Goal: Information Seeking & Learning: Learn about a topic

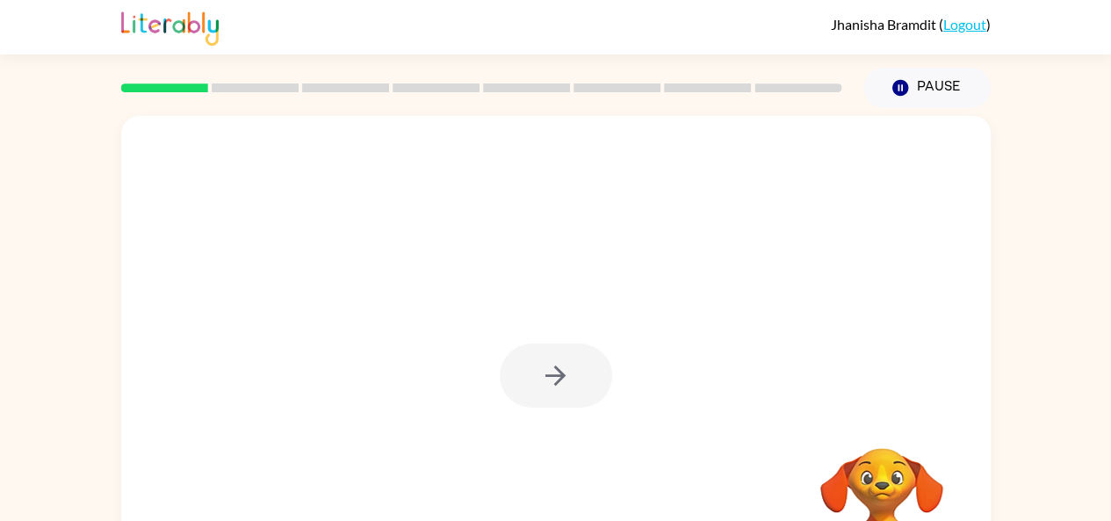
click at [567, 381] on div at bounding box center [556, 375] width 112 height 64
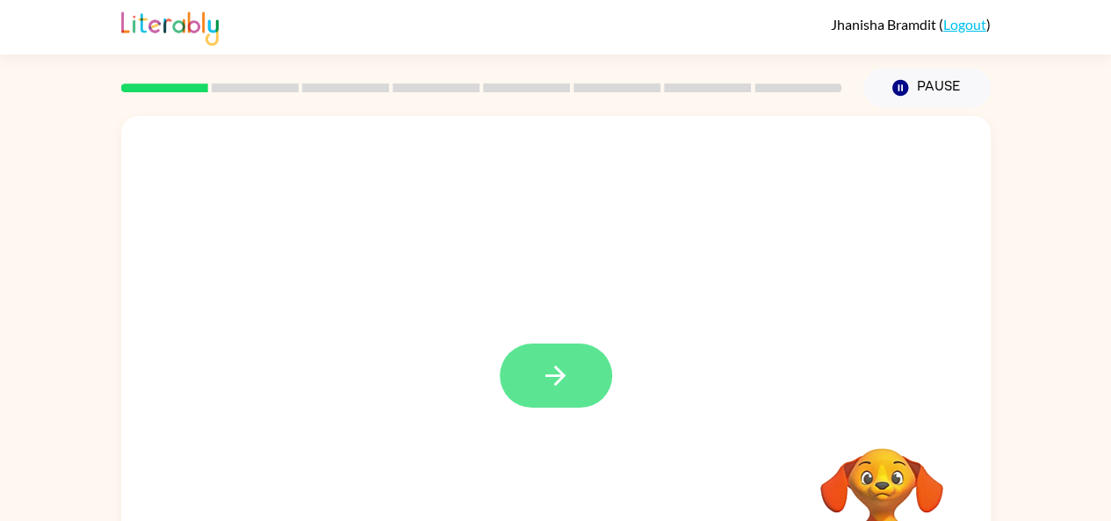
click at [564, 373] on icon "button" at bounding box center [555, 375] width 31 height 31
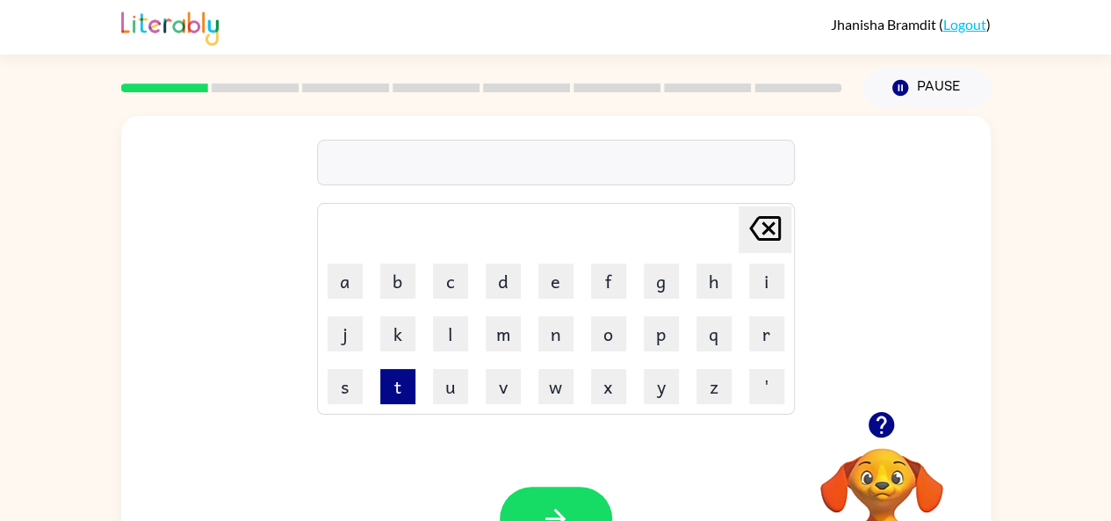
click at [395, 387] on button "t" at bounding box center [397, 386] width 35 height 35
click at [764, 227] on icon "Delete Delete last character input" at bounding box center [765, 228] width 42 height 42
drag, startPoint x: 765, startPoint y: 341, endPoint x: 751, endPoint y: 312, distance: 32.2
click at [762, 339] on button "r" at bounding box center [766, 333] width 35 height 35
click at [651, 335] on button "p" at bounding box center [661, 333] width 35 height 35
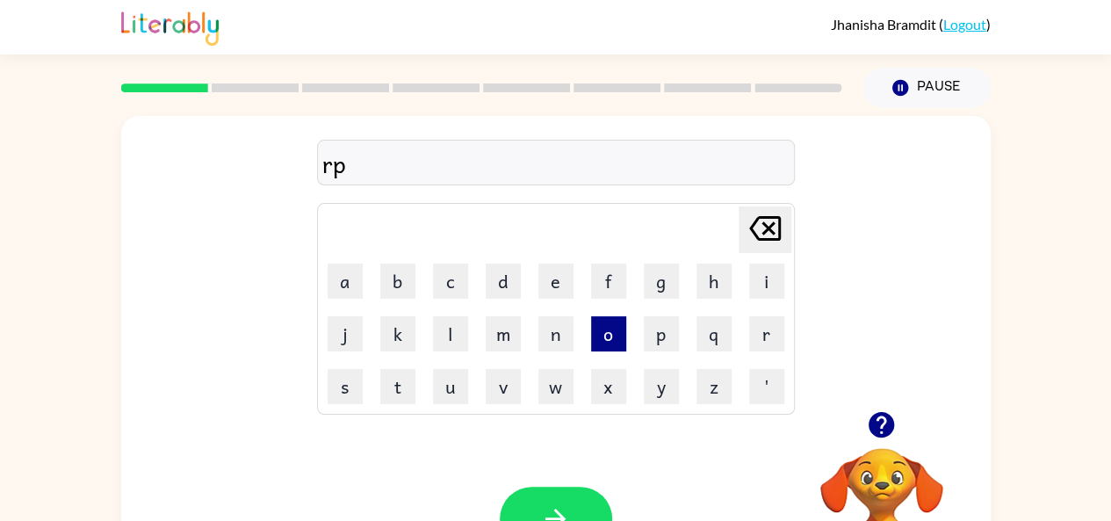
click at [614, 335] on button "o" at bounding box center [608, 333] width 35 height 35
click at [506, 275] on button "d" at bounding box center [503, 280] width 35 height 35
click at [761, 284] on button "i" at bounding box center [766, 280] width 35 height 35
click at [559, 502] on button "button" at bounding box center [556, 518] width 112 height 64
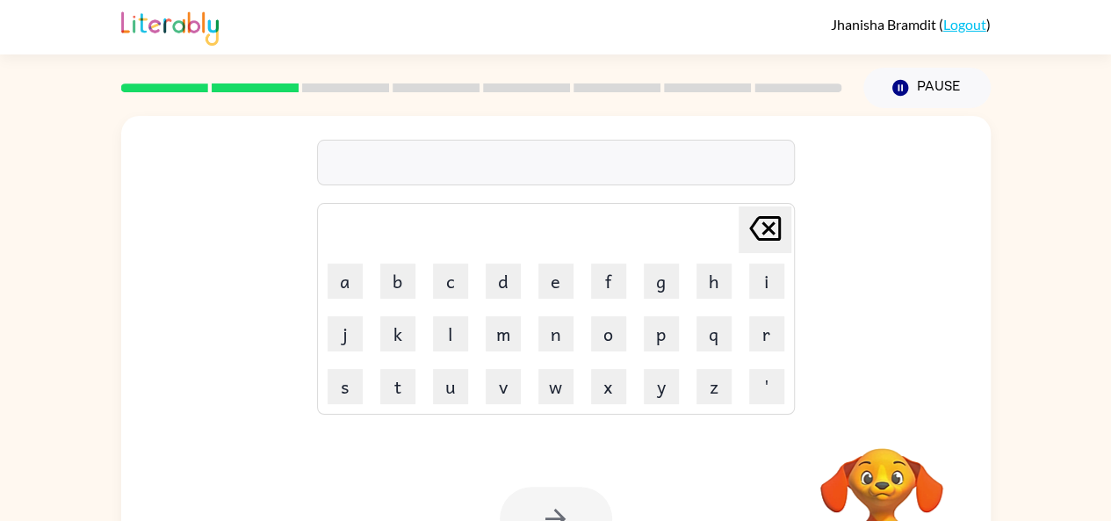
click at [572, 209] on td "Delete Delete last character input" at bounding box center [556, 229] width 472 height 48
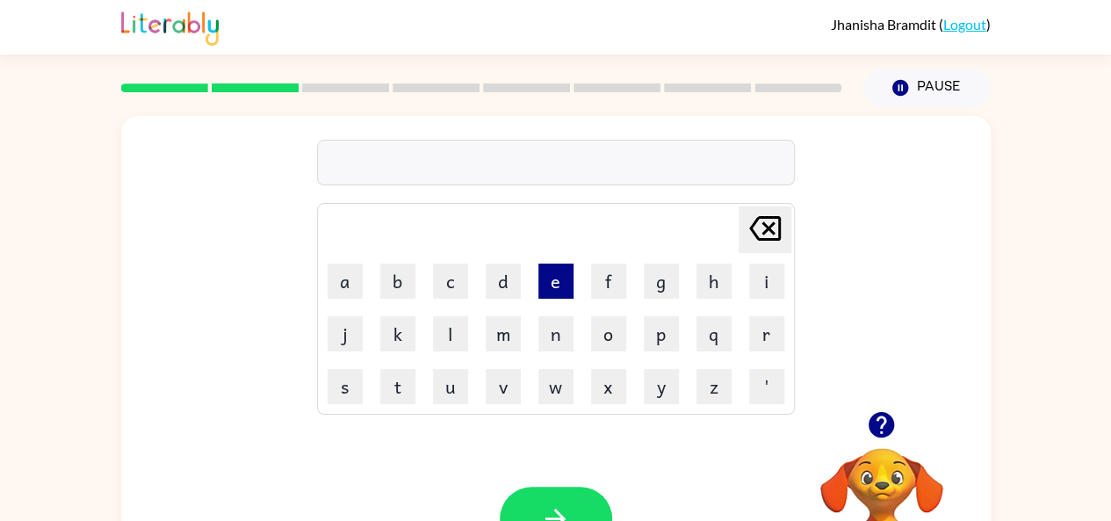
click at [564, 293] on button "e" at bounding box center [555, 280] width 35 height 35
click at [657, 328] on button "p" at bounding box center [661, 333] width 35 height 35
click at [602, 326] on button "o" at bounding box center [608, 333] width 35 height 35
click at [732, 353] on td "q" at bounding box center [713, 333] width 51 height 51
click at [760, 336] on button "r" at bounding box center [766, 333] width 35 height 35
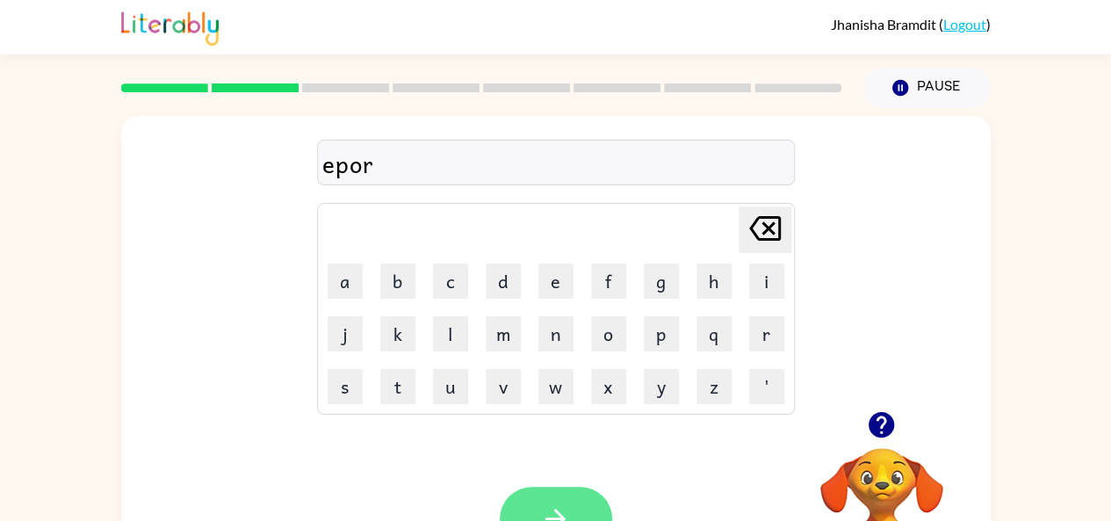
click at [544, 513] on icon "button" at bounding box center [555, 518] width 31 height 31
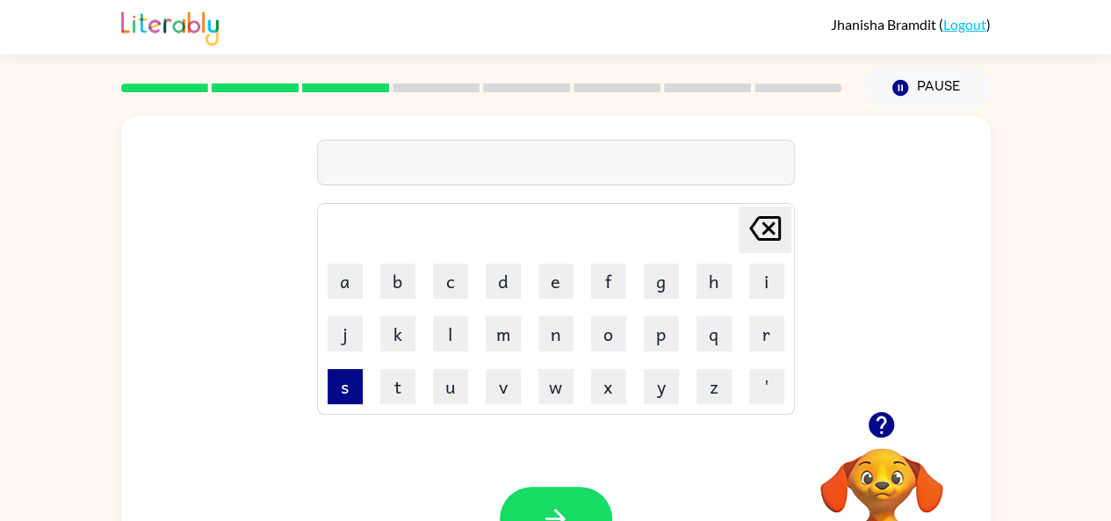
click at [335, 393] on button "s" at bounding box center [344, 386] width 35 height 35
click at [444, 275] on button "c" at bounding box center [450, 280] width 35 height 35
click at [408, 332] on button "k" at bounding box center [397, 333] width 35 height 35
click at [806, 322] on div "sck Delete Delete last character input a b c d e f g h i j k l m n o p q r s t …" at bounding box center [555, 263] width 869 height 295
click at [767, 339] on button "r" at bounding box center [766, 333] width 35 height 35
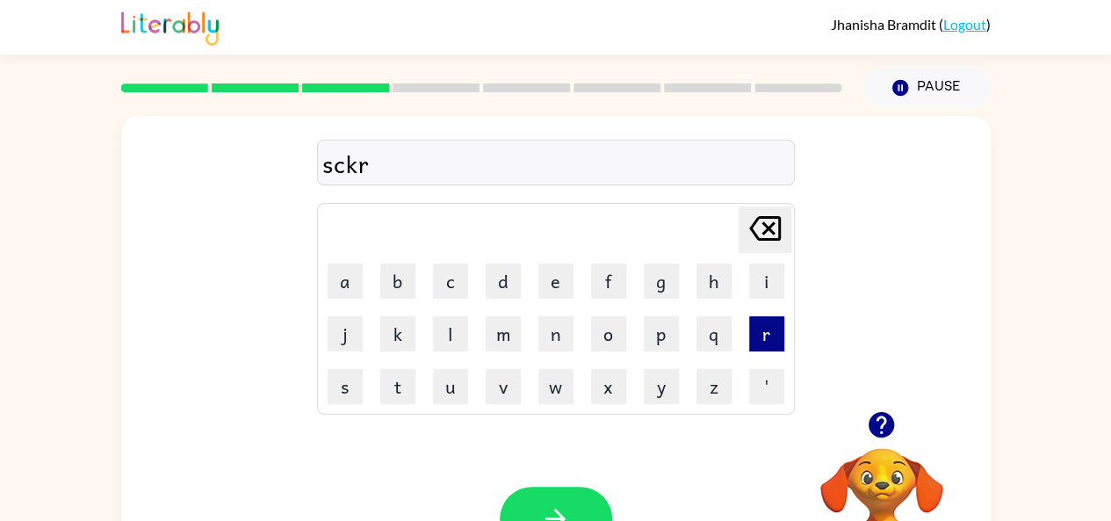
click at [767, 342] on button "r" at bounding box center [766, 333] width 35 height 35
click at [543, 513] on icon "button" at bounding box center [555, 518] width 31 height 31
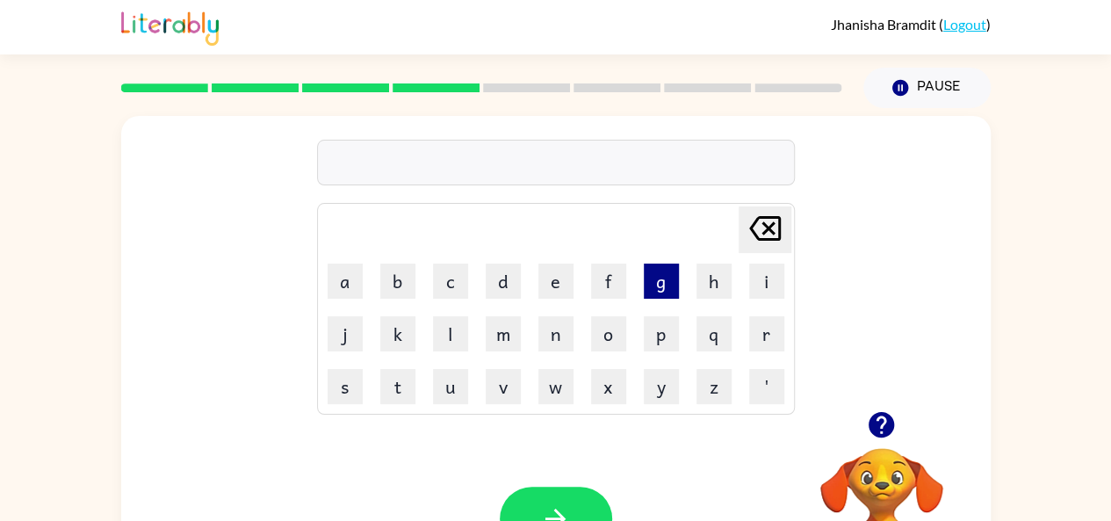
click at [660, 285] on button "g" at bounding box center [661, 280] width 35 height 35
click at [755, 329] on button "r" at bounding box center [766, 333] width 35 height 35
click at [447, 331] on button "l" at bounding box center [450, 333] width 35 height 35
click at [768, 282] on button "i" at bounding box center [766, 280] width 35 height 35
click at [453, 273] on button "c" at bounding box center [450, 280] width 35 height 35
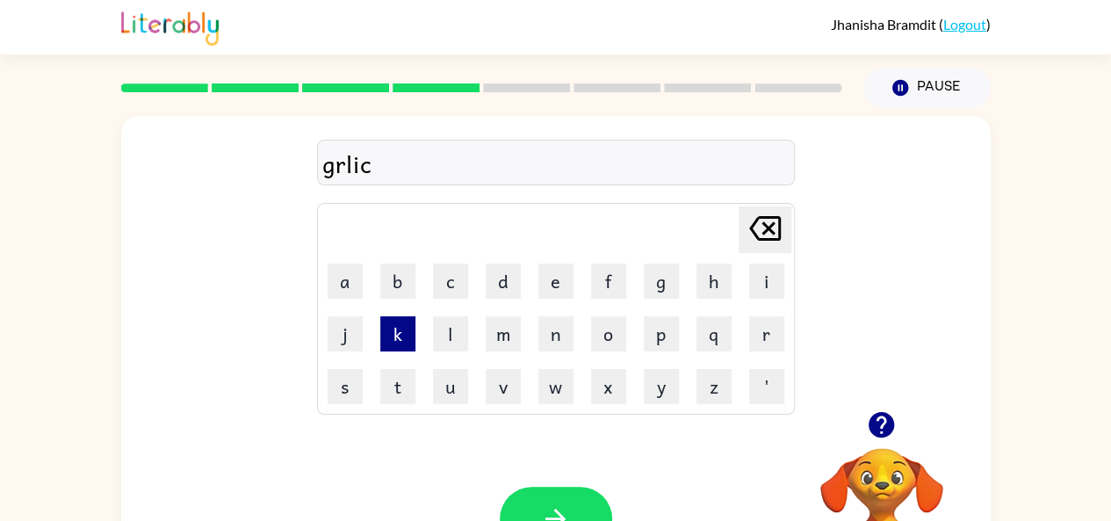
drag, startPoint x: 402, startPoint y: 324, endPoint x: 413, endPoint y: 323, distance: 10.6
click at [414, 324] on button "k" at bounding box center [397, 333] width 35 height 35
click at [553, 492] on button "button" at bounding box center [556, 518] width 112 height 64
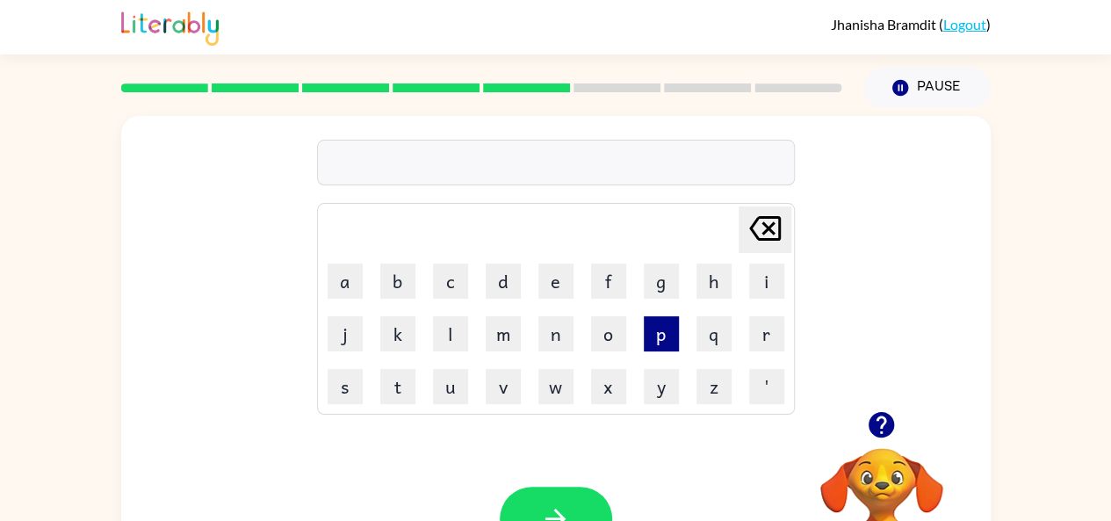
drag, startPoint x: 660, startPoint y: 331, endPoint x: 646, endPoint y: 324, distance: 15.7
click at [659, 333] on button "p" at bounding box center [661, 333] width 35 height 35
click at [598, 341] on button "o" at bounding box center [608, 333] width 35 height 35
click at [444, 282] on button "c" at bounding box center [450, 280] width 35 height 35
click at [715, 294] on button "h" at bounding box center [713, 280] width 35 height 35
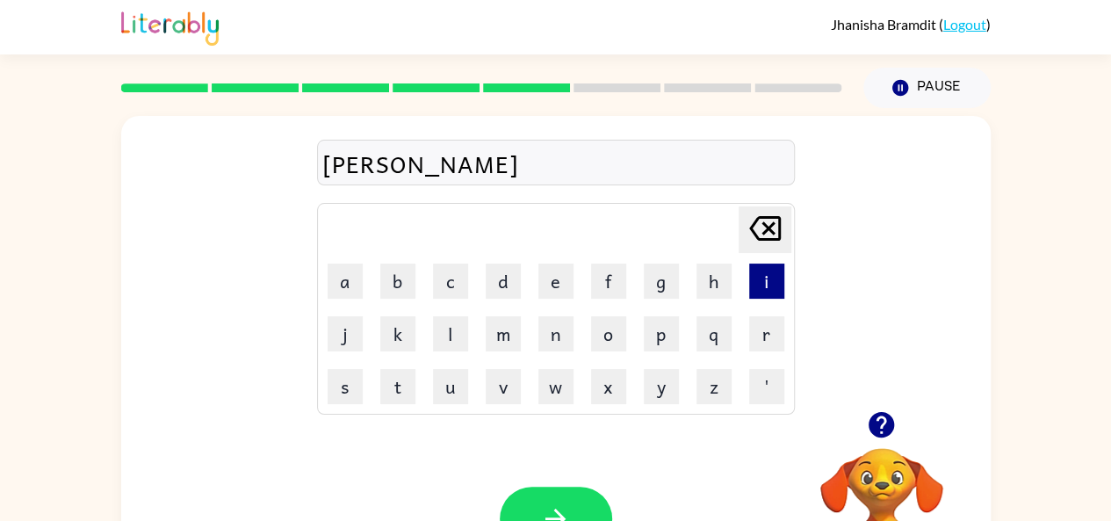
click at [762, 293] on button "i" at bounding box center [766, 280] width 35 height 35
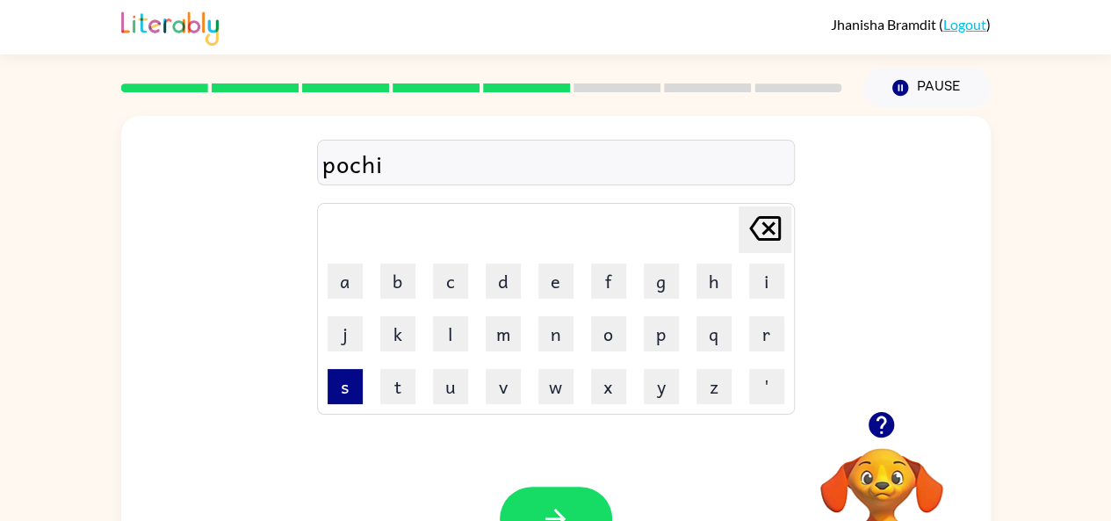
click at [330, 398] on button "s" at bounding box center [344, 386] width 35 height 35
click at [549, 490] on button "button" at bounding box center [556, 518] width 112 height 64
click at [536, 403] on td "w" at bounding box center [555, 386] width 51 height 51
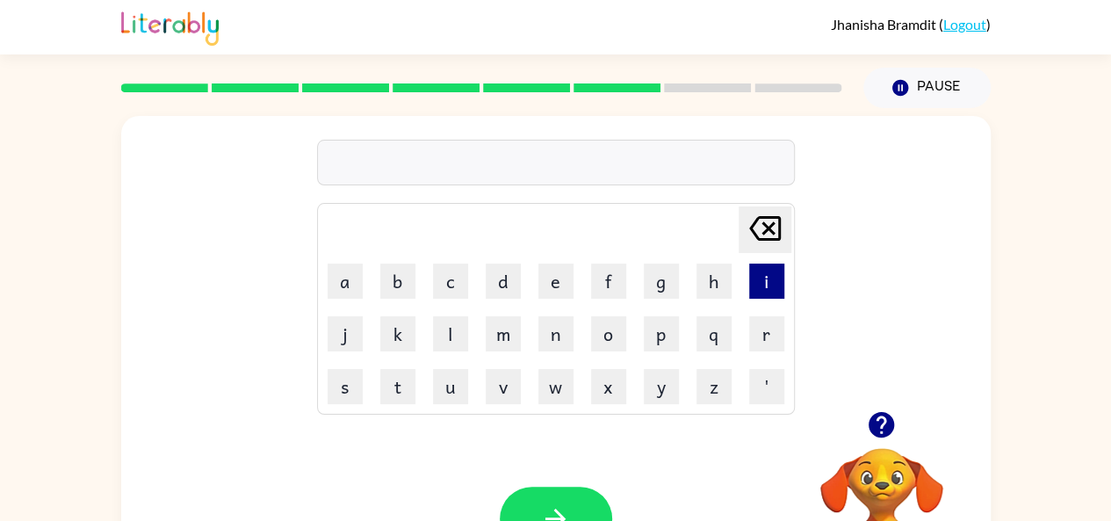
click at [770, 272] on tbody "Delete Delete last character input a b c d e f g h i j k l m n o p q r s t u v …" at bounding box center [556, 308] width 472 height 206
click at [758, 234] on icon "Delete Delete last character input" at bounding box center [765, 228] width 42 height 42
click at [744, 219] on icon "Delete Delete last character input" at bounding box center [765, 228] width 42 height 42
click at [550, 380] on button "w" at bounding box center [555, 386] width 35 height 35
click at [526, 470] on div "Your browser must support playing .mp4 files to use Literably. Please try using…" at bounding box center [555, 519] width 869 height 198
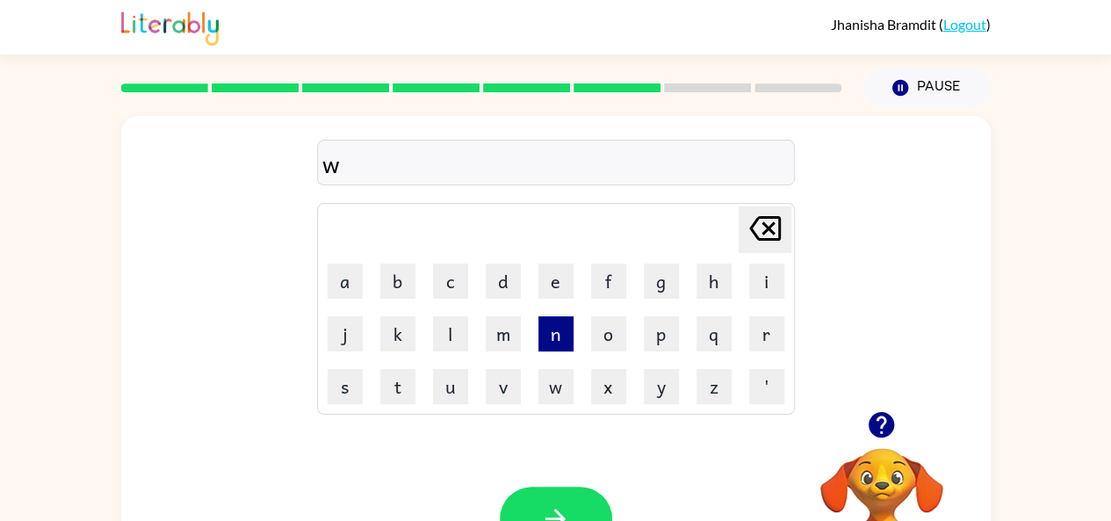
drag, startPoint x: 604, startPoint y: 374, endPoint x: 571, endPoint y: 327, distance: 57.3
click at [602, 371] on button "x" at bounding box center [608, 386] width 35 height 35
click at [771, 236] on icon "Delete Delete last character input" at bounding box center [765, 228] width 42 height 42
click at [608, 339] on button "o" at bounding box center [608, 333] width 35 height 35
click at [449, 337] on button "l" at bounding box center [450, 333] width 35 height 35
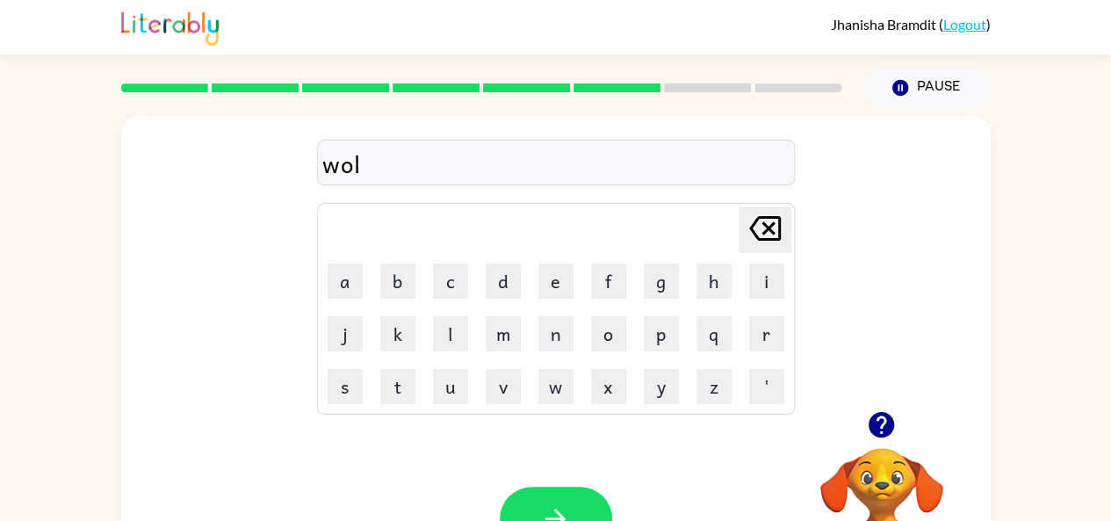
click at [767, 230] on icon at bounding box center [765, 228] width 32 height 25
click at [451, 383] on button "u" at bounding box center [450, 386] width 35 height 35
click at [449, 344] on button "l" at bounding box center [450, 333] width 35 height 35
click at [549, 508] on icon "button" at bounding box center [555, 518] width 31 height 31
click at [855, 491] on video "Your browser must support playing .mp4 files to use Literably. Please try using…" at bounding box center [882, 509] width 176 height 176
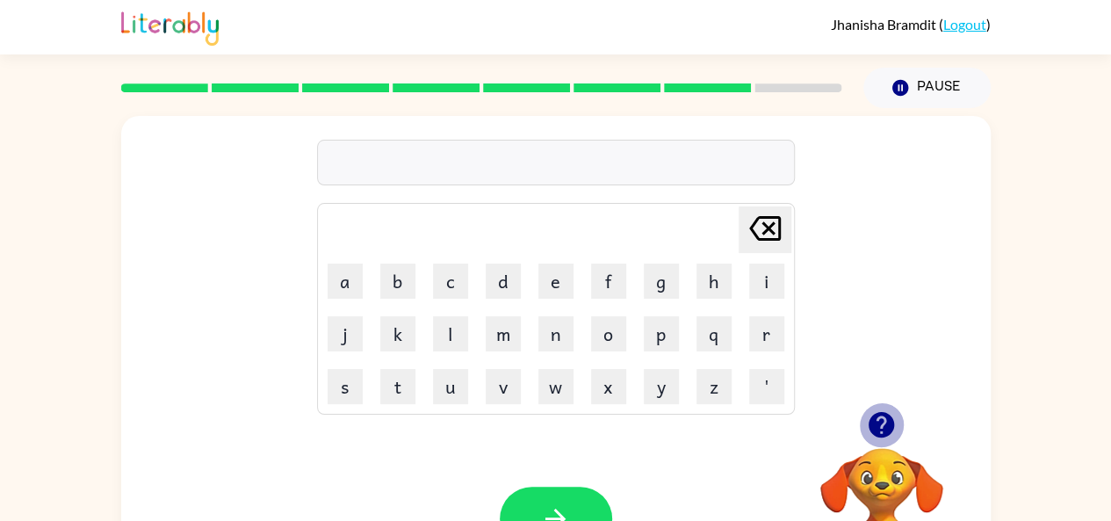
click at [884, 428] on icon "button" at bounding box center [880, 424] width 25 height 25
drag, startPoint x: 769, startPoint y: 445, endPoint x: 346, endPoint y: 285, distance: 452.4
click at [346, 285] on div "Delete Delete last character input a b c d e f g h i j k l m n o p q r s t u v …" at bounding box center [555, 366] width 869 height 501
click at [342, 279] on button "a" at bounding box center [344, 280] width 35 height 35
click at [348, 388] on button "s" at bounding box center [344, 386] width 35 height 35
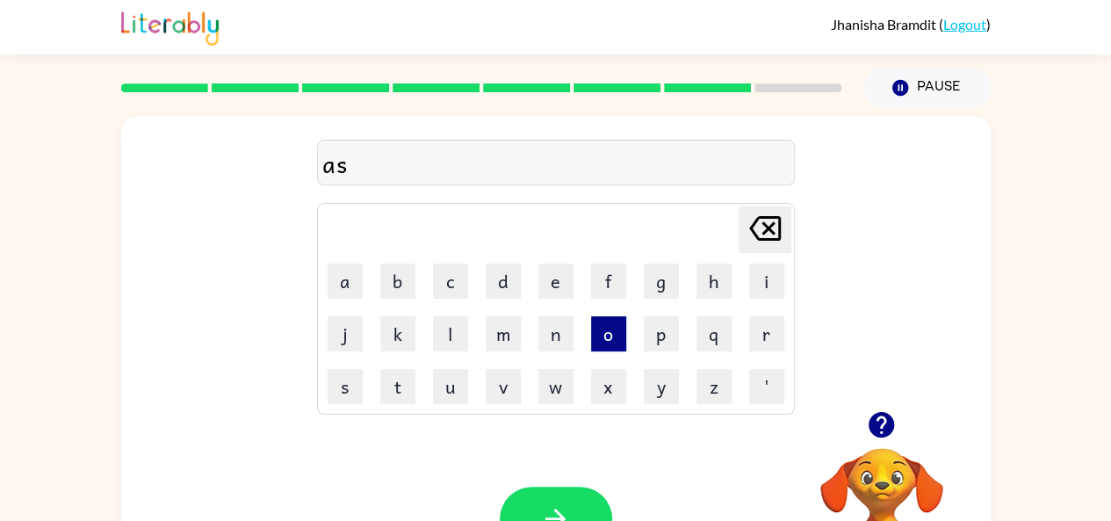
click at [611, 344] on button "o" at bounding box center [608, 333] width 35 height 35
click at [767, 331] on button "r" at bounding box center [766, 333] width 35 height 35
click at [565, 507] on icon "button" at bounding box center [555, 518] width 31 height 31
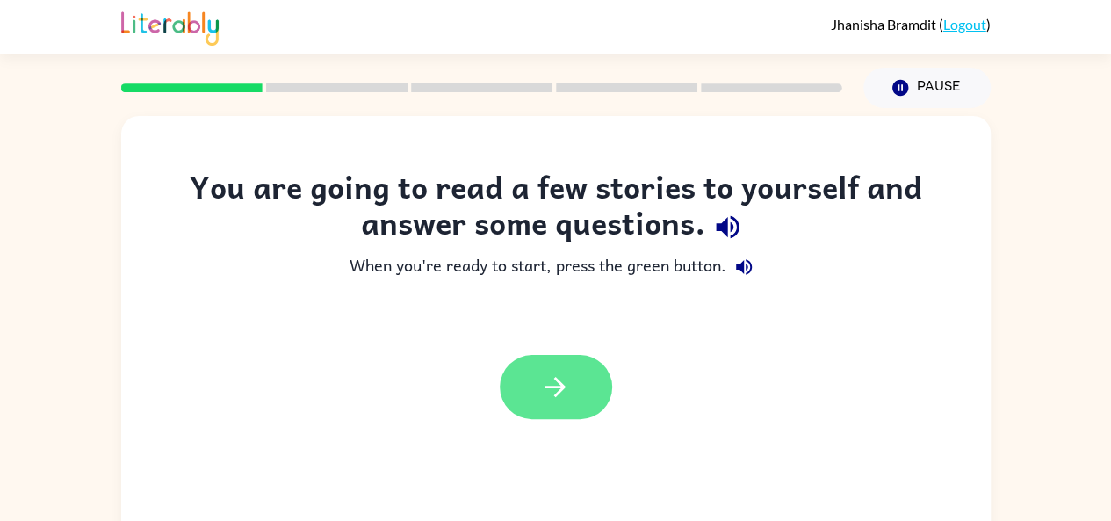
click at [551, 380] on icon "button" at bounding box center [555, 386] width 31 height 31
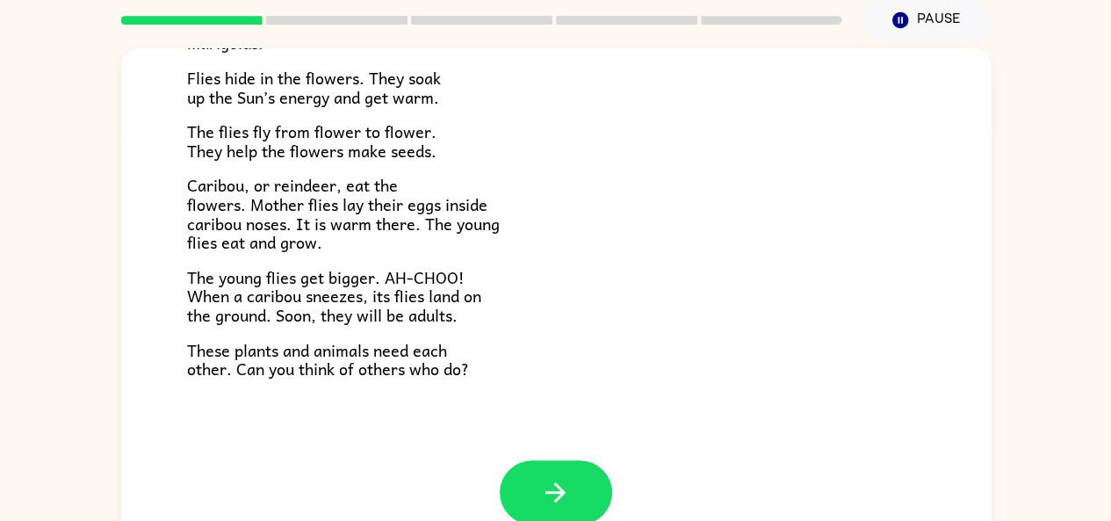
scroll to position [70, 0]
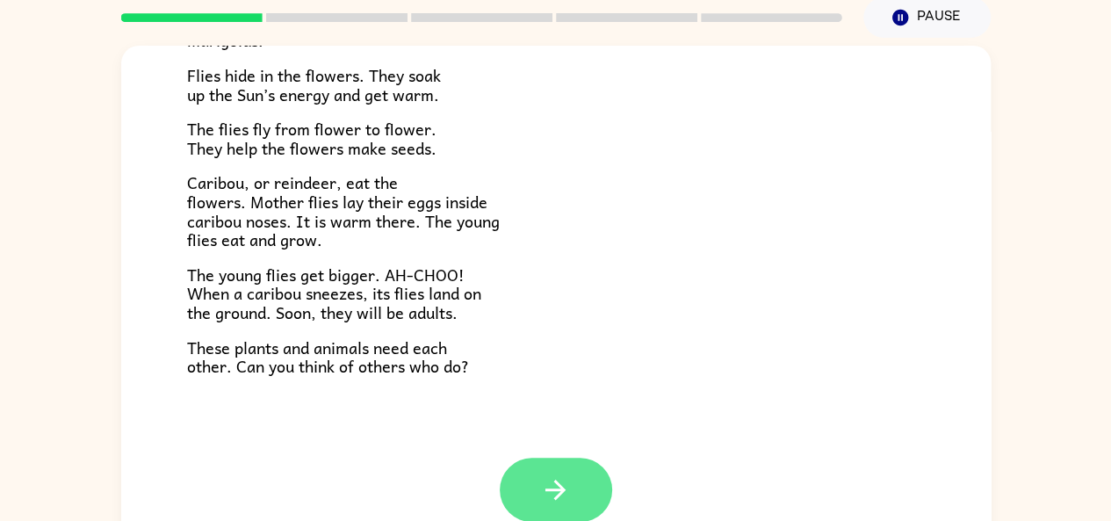
click at [549, 511] on button "button" at bounding box center [556, 489] width 112 height 64
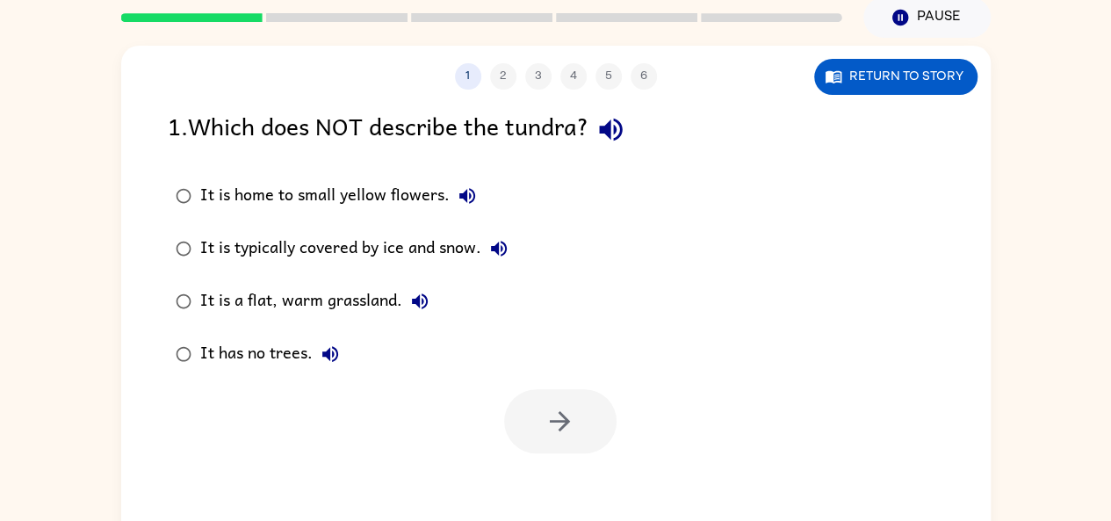
scroll to position [0, 0]
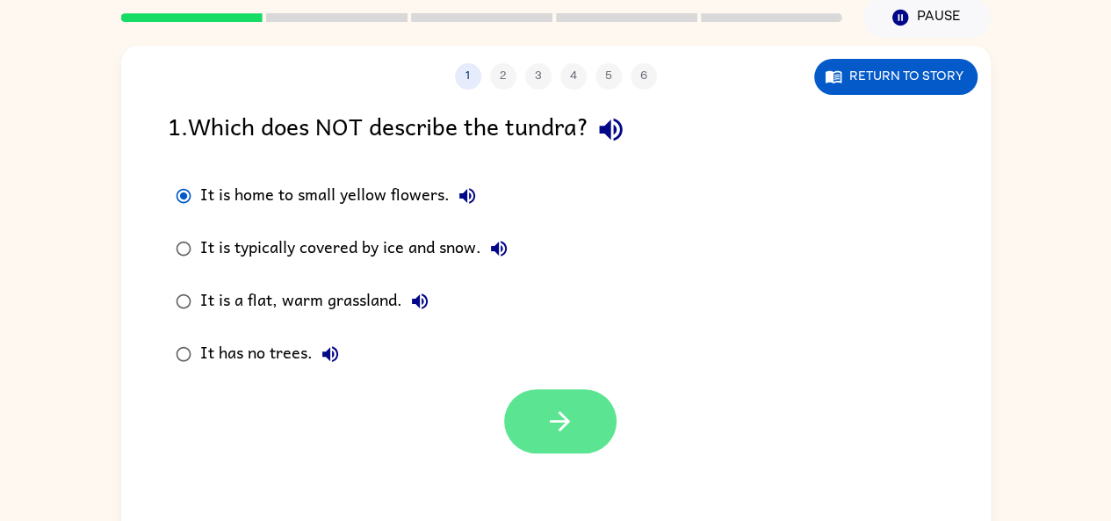
click at [578, 445] on button "button" at bounding box center [560, 421] width 112 height 64
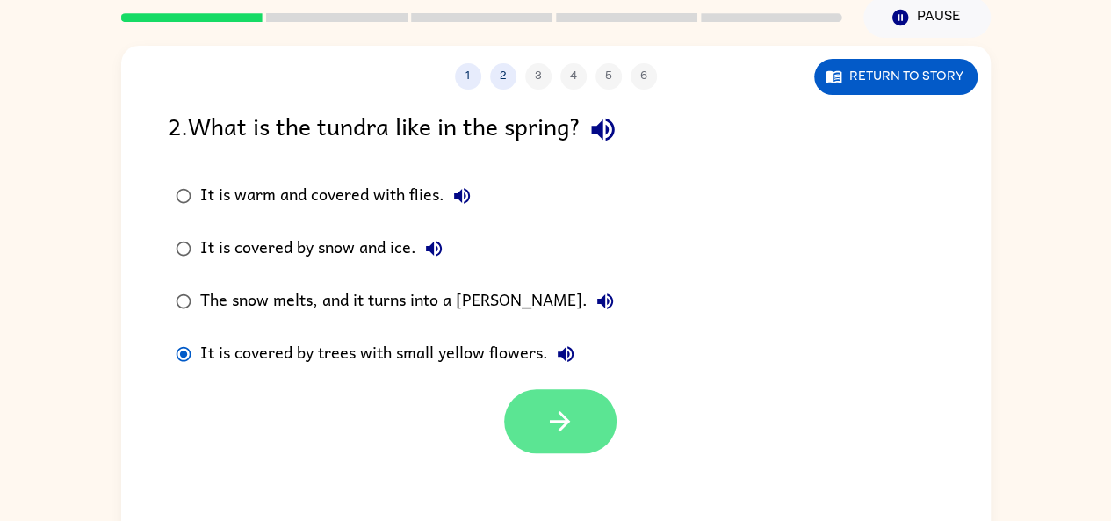
click at [575, 431] on button "button" at bounding box center [560, 421] width 112 height 64
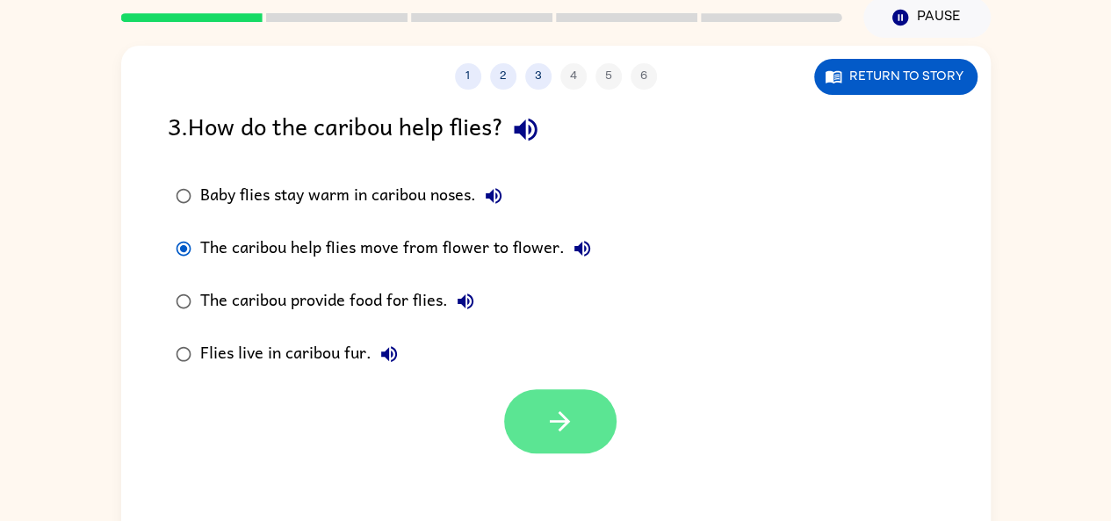
click at [562, 440] on button "button" at bounding box center [560, 421] width 112 height 64
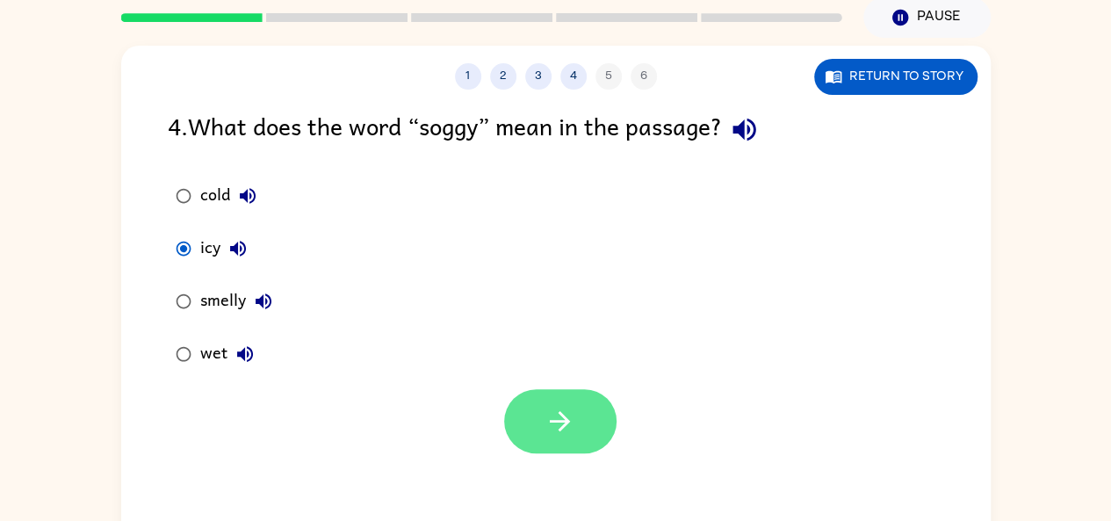
click at [578, 435] on button "button" at bounding box center [560, 421] width 112 height 64
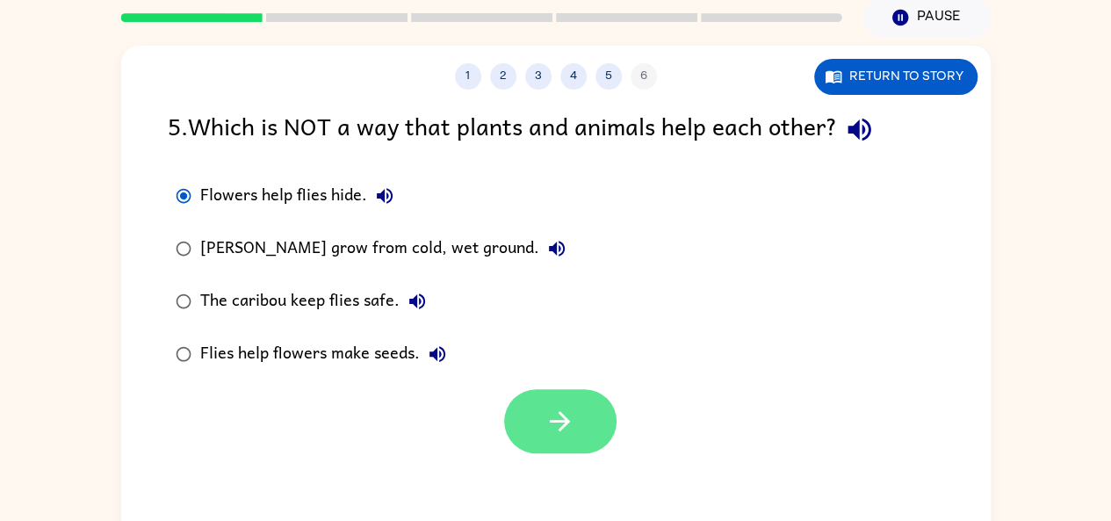
click at [532, 416] on button "button" at bounding box center [560, 421] width 112 height 64
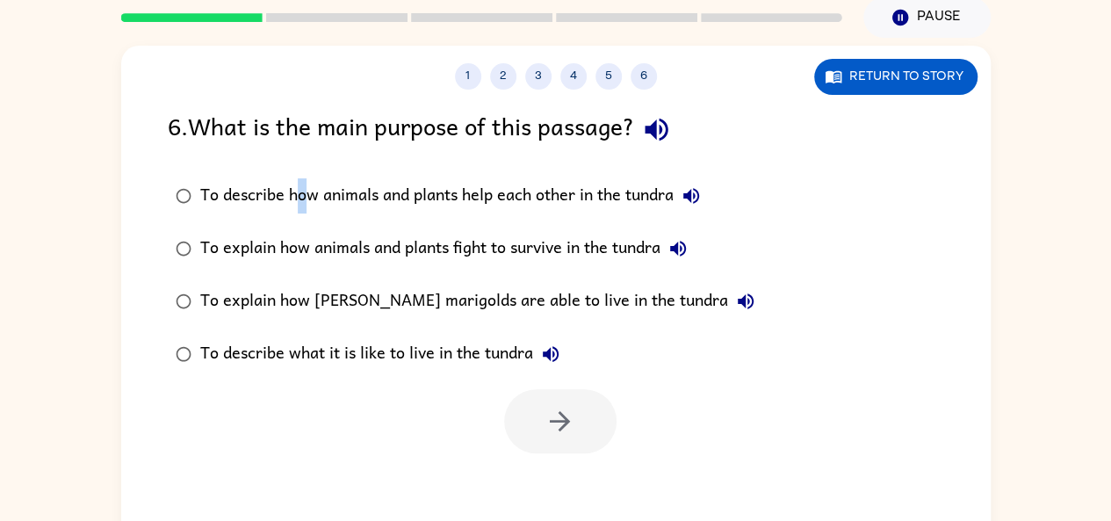
drag, startPoint x: 294, startPoint y: 187, endPoint x: 307, endPoint y: 204, distance: 21.3
click at [307, 204] on div "To describe how animals and plants help each other in the tundra" at bounding box center [454, 195] width 508 height 35
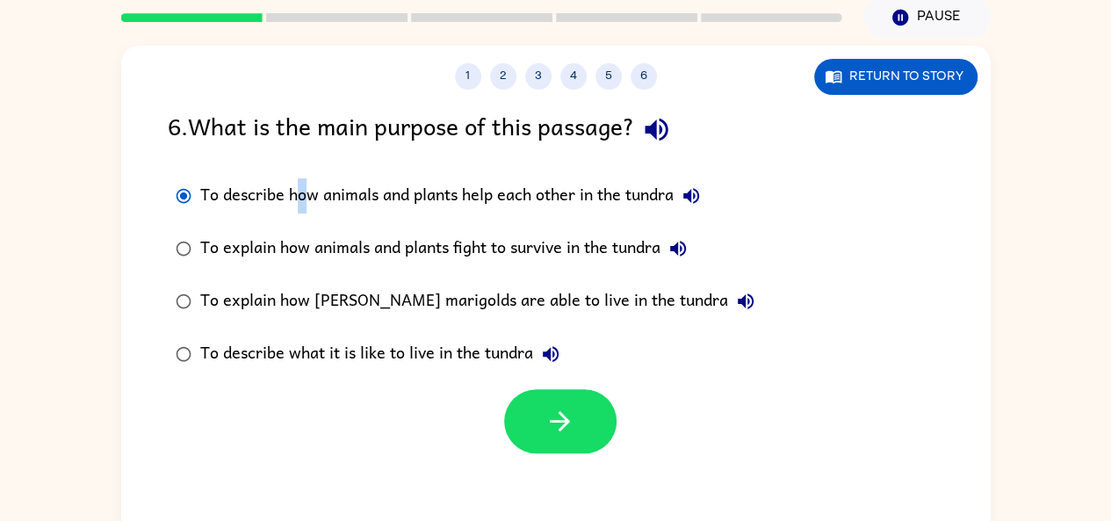
click at [867, 263] on div "To describe how animals and plants help each other in the tundra To explain how…" at bounding box center [579, 274] width 823 height 211
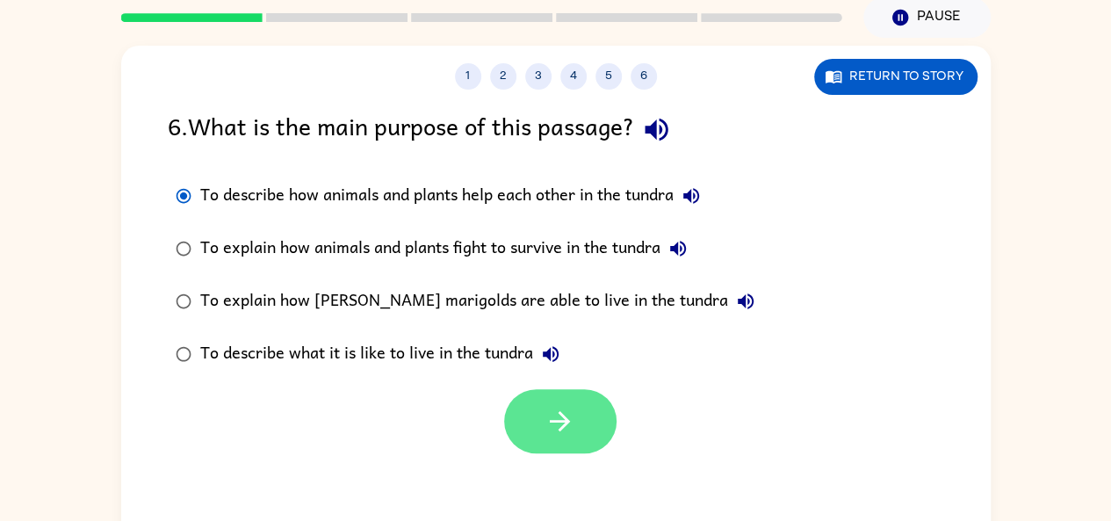
click at [576, 431] on button "button" at bounding box center [560, 421] width 112 height 64
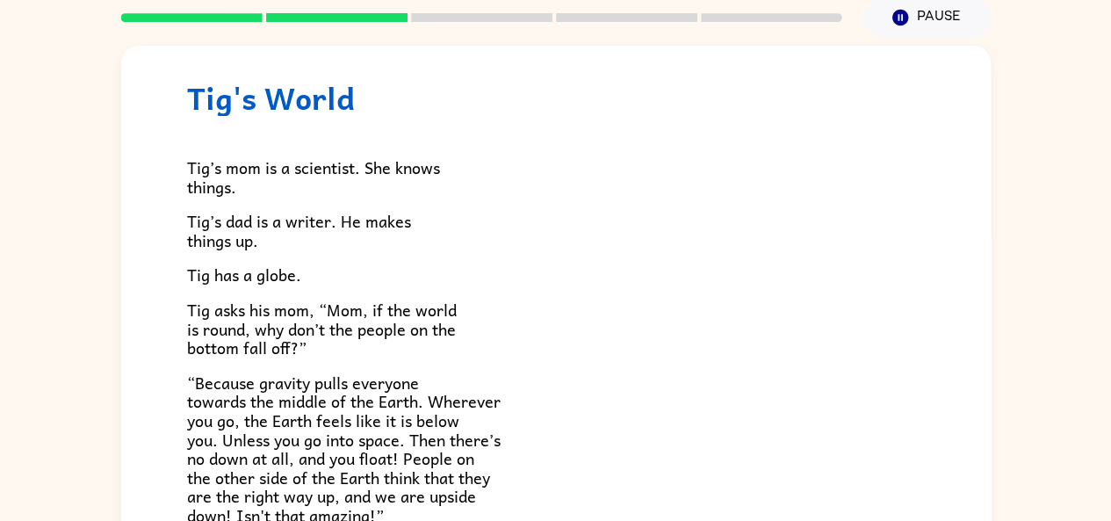
scroll to position [35, 0]
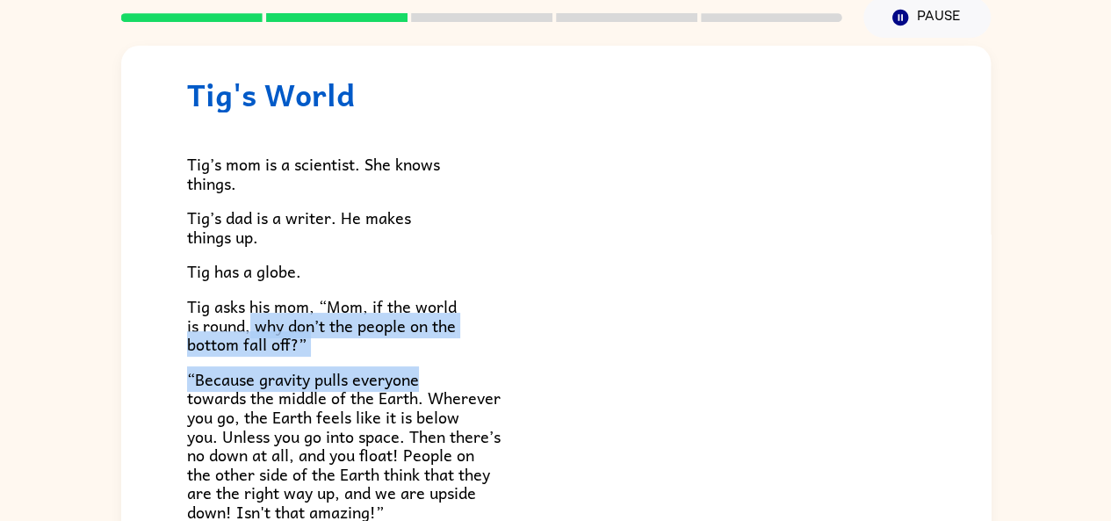
drag, startPoint x: 249, startPoint y: 323, endPoint x: 504, endPoint y: 367, distance: 258.4
click at [504, 367] on div "Tig’s mom is a scientist. She knows things. [PERSON_NAME]’s dad is a writer. He…" at bounding box center [556, 481] width 738 height 738
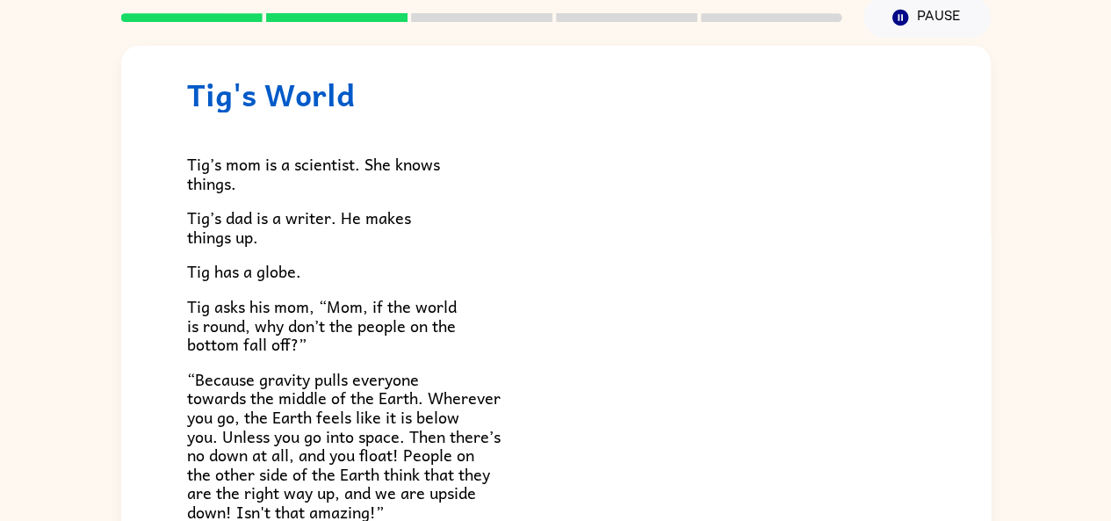
click at [587, 302] on p "Tig asks his mom, “Mom, if the world is round, why don’t the people on the bott…" at bounding box center [556, 325] width 738 height 57
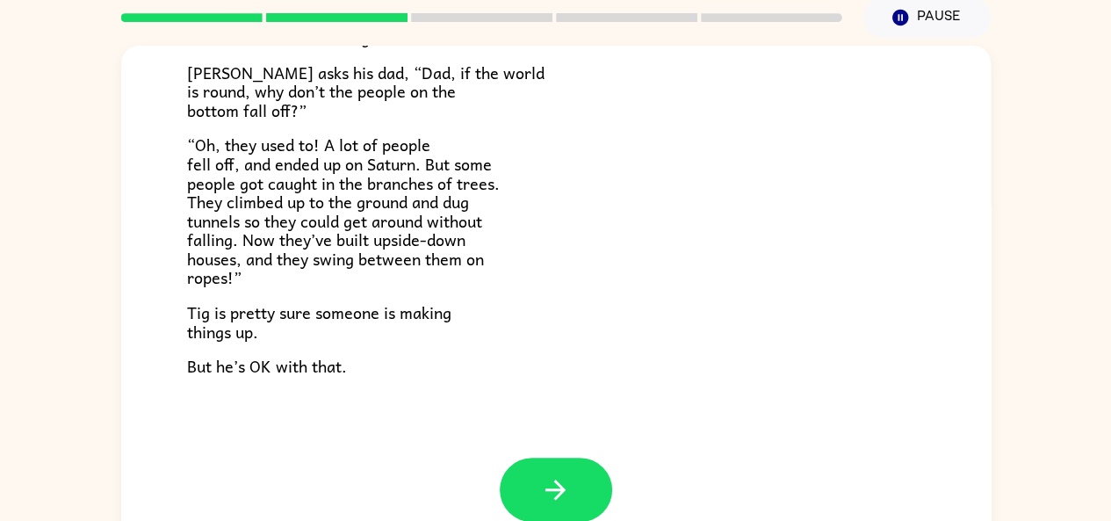
scroll to position [97, 0]
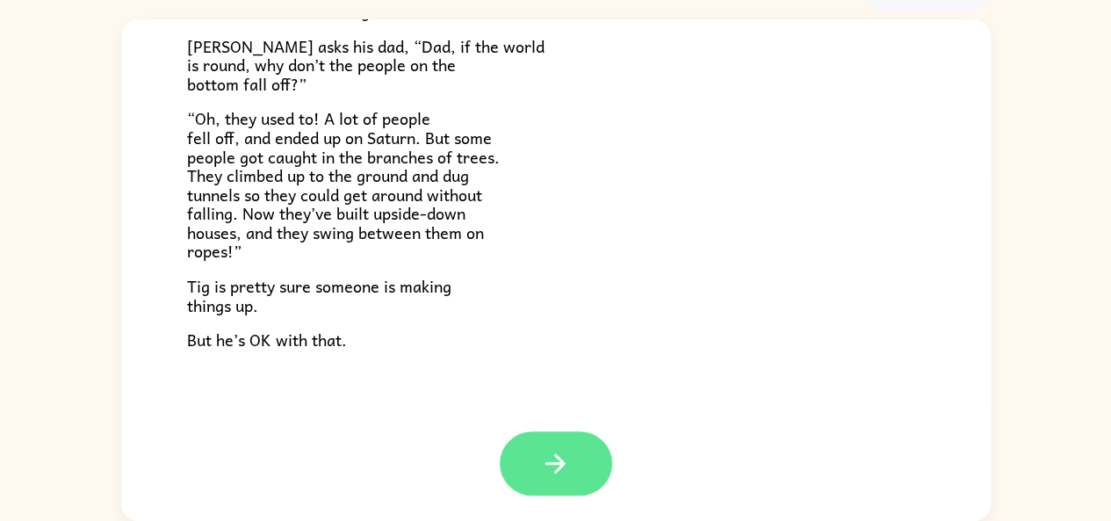
click at [569, 472] on button "button" at bounding box center [556, 463] width 112 height 64
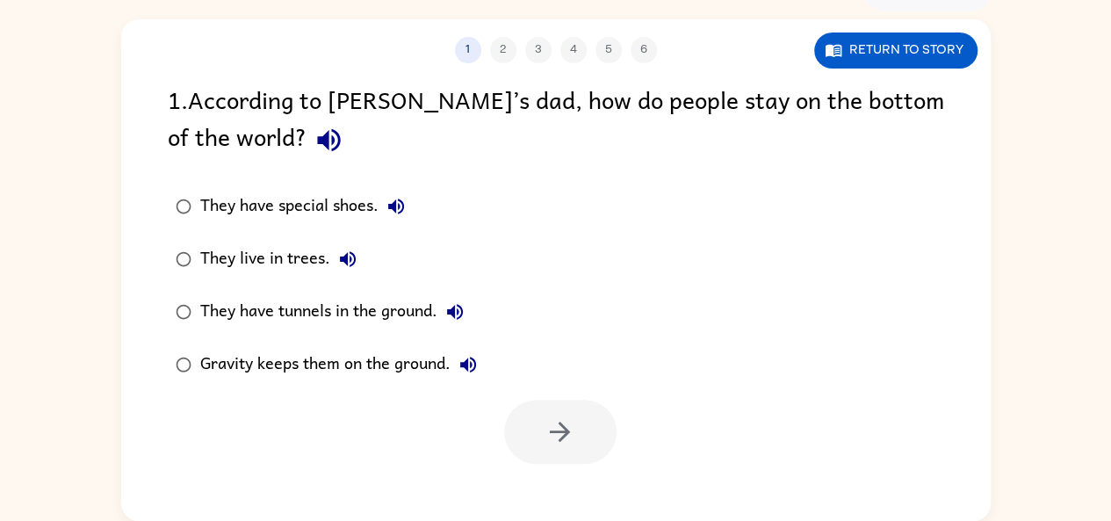
scroll to position [0, 0]
click at [313, 148] on icon "button" at bounding box center [328, 140] width 31 height 31
drag, startPoint x: 261, startPoint y: 141, endPoint x: 566, endPoint y: 185, distance: 308.7
drag, startPoint x: 566, startPoint y: 185, endPoint x: 418, endPoint y: 148, distance: 153.1
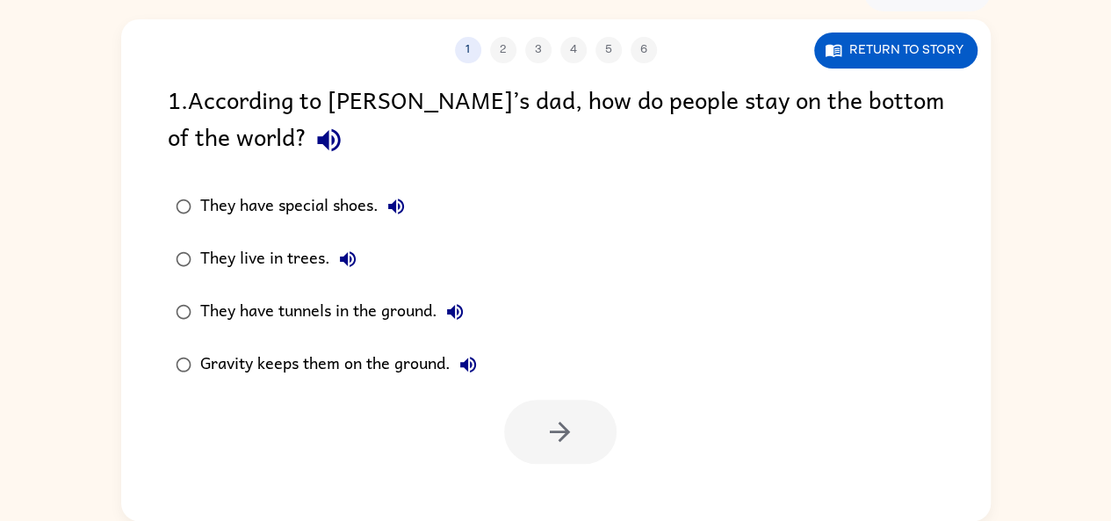
click at [418, 148] on div "1 . According to [PERSON_NAME]’s dad, how do people stay on the bottom of the w…" at bounding box center [556, 122] width 776 height 82
click at [212, 270] on div "They live in trees." at bounding box center [282, 258] width 165 height 35
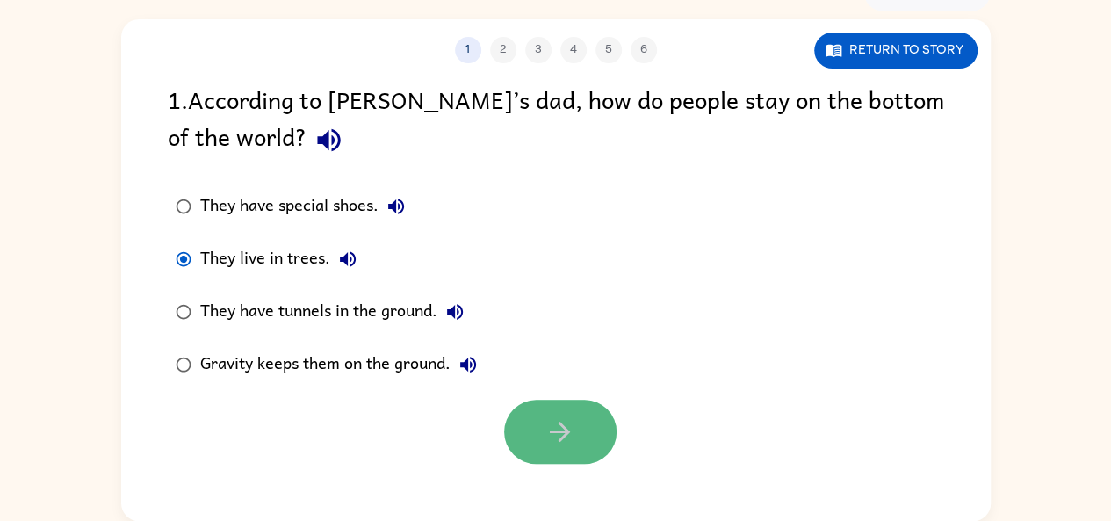
click at [560, 453] on button "button" at bounding box center [560, 431] width 112 height 64
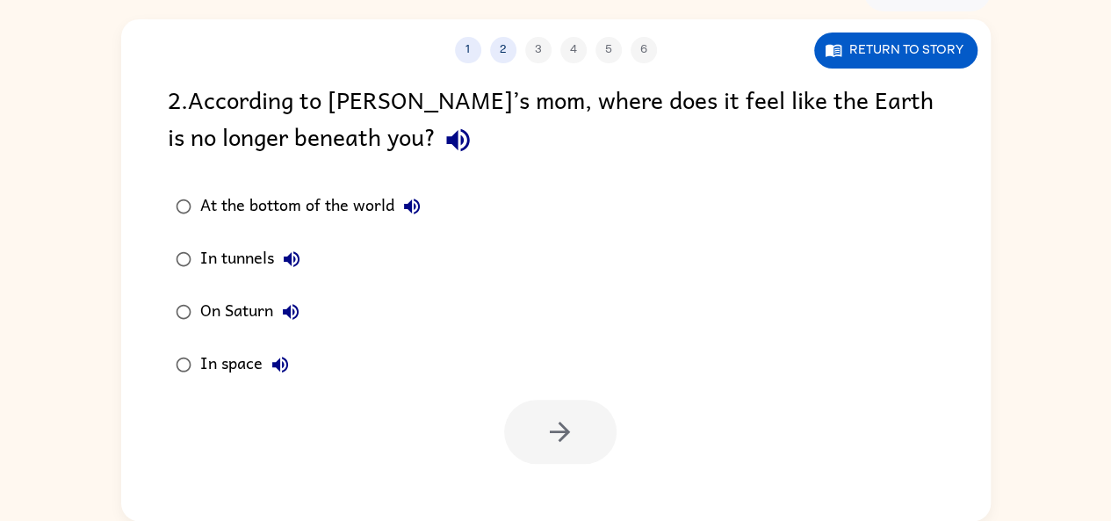
click at [446, 137] on icon "button" at bounding box center [457, 140] width 23 height 23
click at [413, 198] on icon "button" at bounding box center [411, 206] width 21 height 21
click at [287, 260] on icon "button" at bounding box center [292, 259] width 16 height 16
click at [285, 316] on icon "button" at bounding box center [290, 311] width 21 height 21
click at [283, 356] on icon "button" at bounding box center [280, 364] width 21 height 21
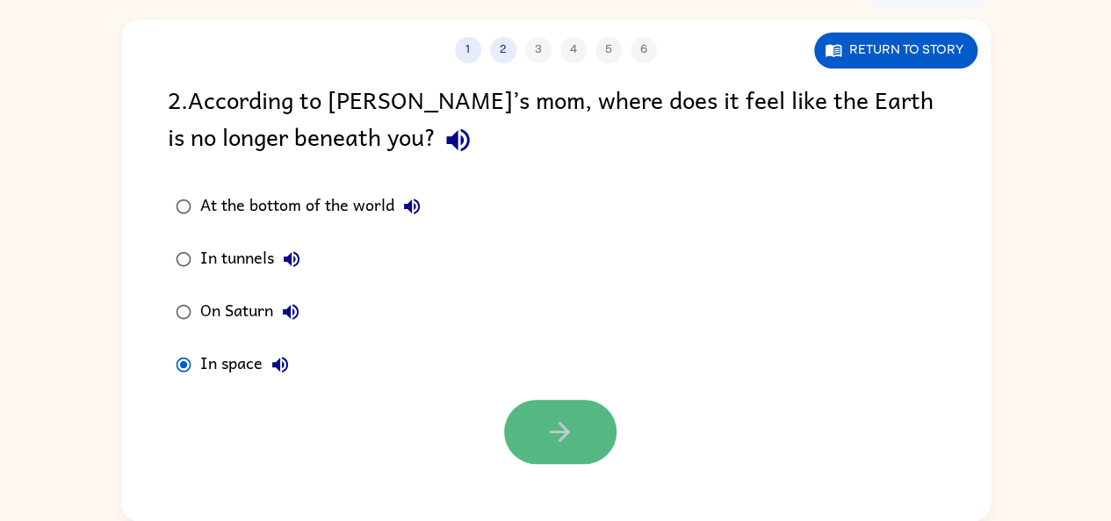
click at [520, 457] on button "button" at bounding box center [560, 431] width 112 height 64
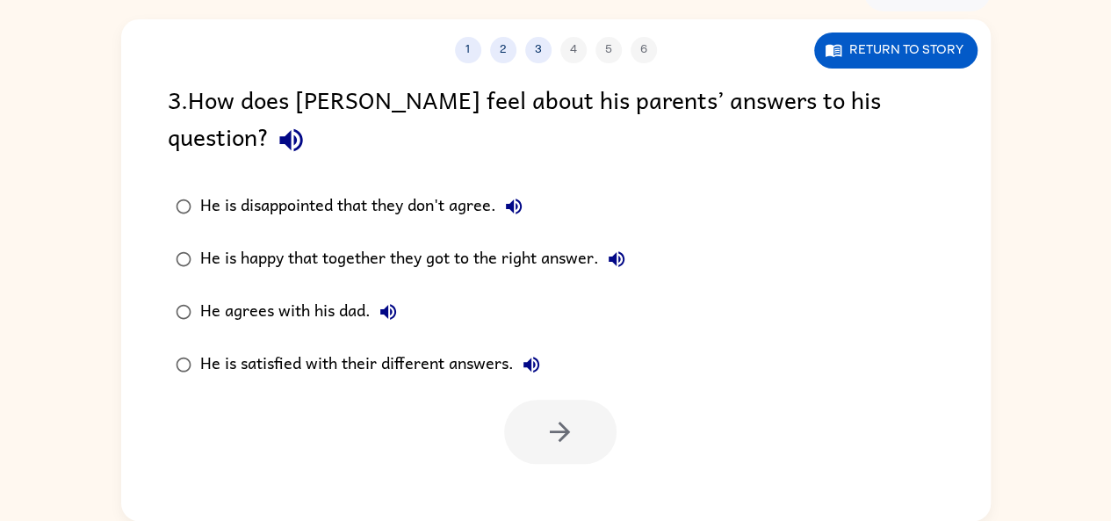
click at [306, 125] on icon "button" at bounding box center [291, 140] width 31 height 31
click at [523, 196] on icon "button" at bounding box center [513, 206] width 21 height 21
drag, startPoint x: 527, startPoint y: 161, endPoint x: 644, endPoint y: 234, distance: 138.9
click at [644, 234] on div "He is disappointed that they don't agree. He is happy that together they got to…" at bounding box center [412, 285] width 489 height 211
click at [623, 251] on icon "button" at bounding box center [616, 259] width 16 height 16
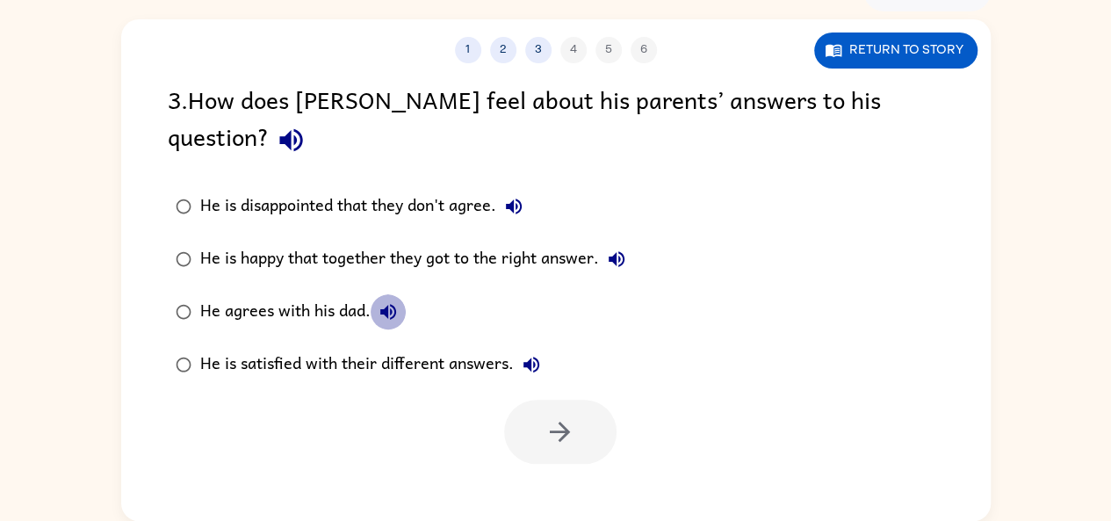
click at [371, 294] on button "He agrees with his dad." at bounding box center [388, 311] width 35 height 35
click at [510, 347] on div "He is satisfied with their different answers." at bounding box center [374, 364] width 349 height 35
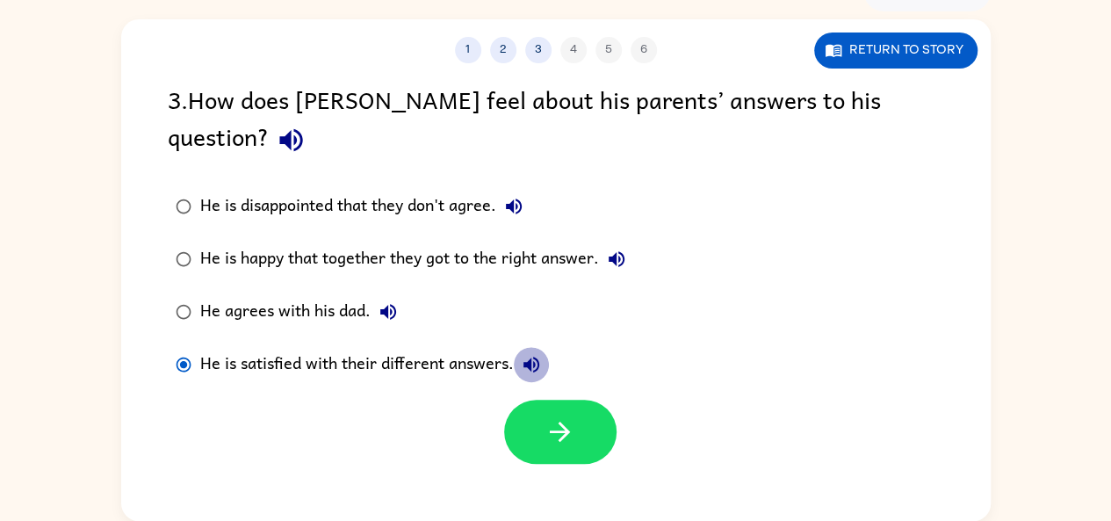
click at [534, 354] on icon "button" at bounding box center [531, 364] width 21 height 21
click at [388, 301] on icon "button" at bounding box center [388, 311] width 21 height 21
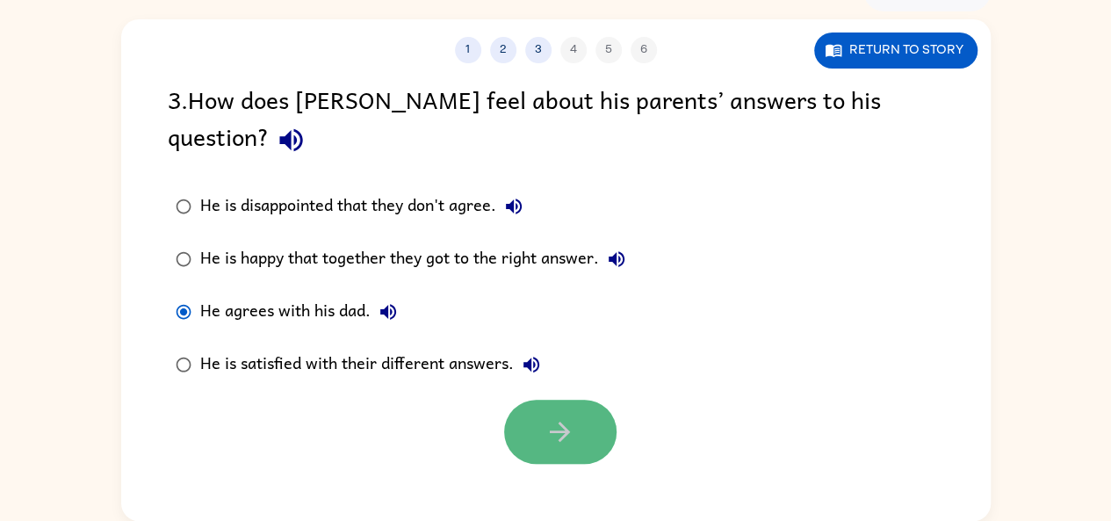
click at [515, 399] on button "button" at bounding box center [560, 431] width 112 height 64
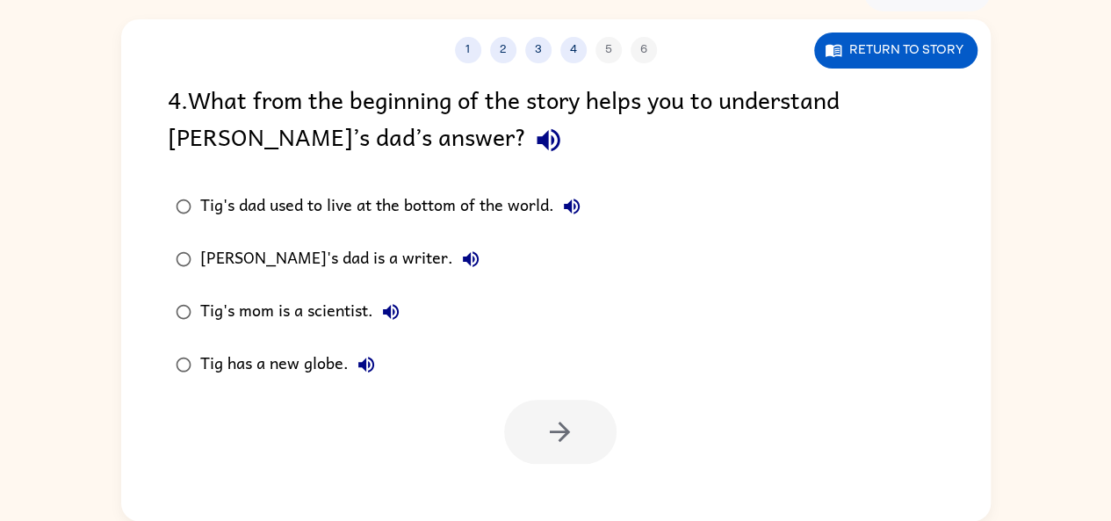
click at [533, 148] on icon "button" at bounding box center [548, 140] width 31 height 31
click at [536, 140] on icon "button" at bounding box center [547, 140] width 23 height 23
click at [575, 198] on icon "button" at bounding box center [571, 206] width 21 height 21
click at [463, 259] on icon "button" at bounding box center [471, 259] width 16 height 16
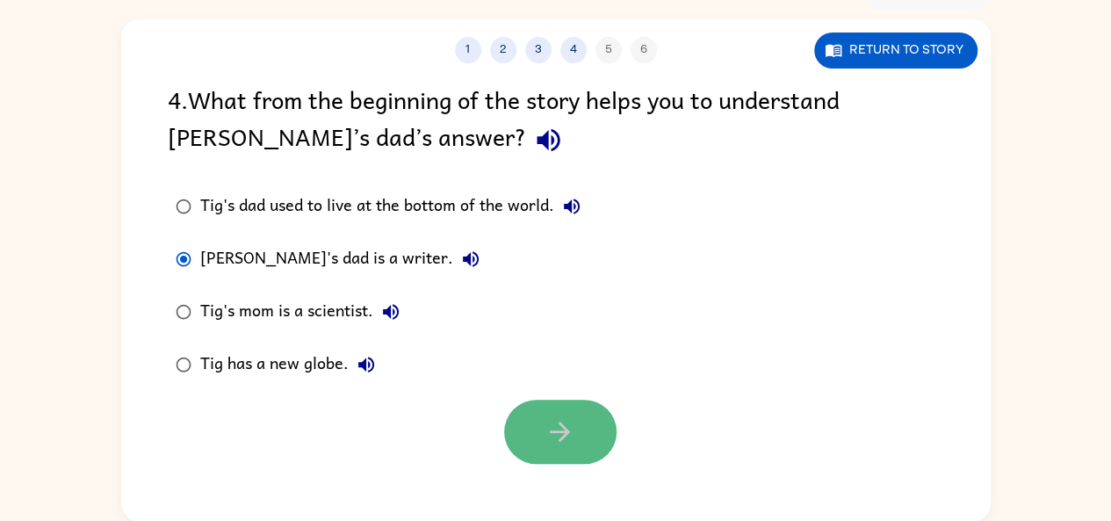
click at [538, 438] on button "button" at bounding box center [560, 431] width 112 height 64
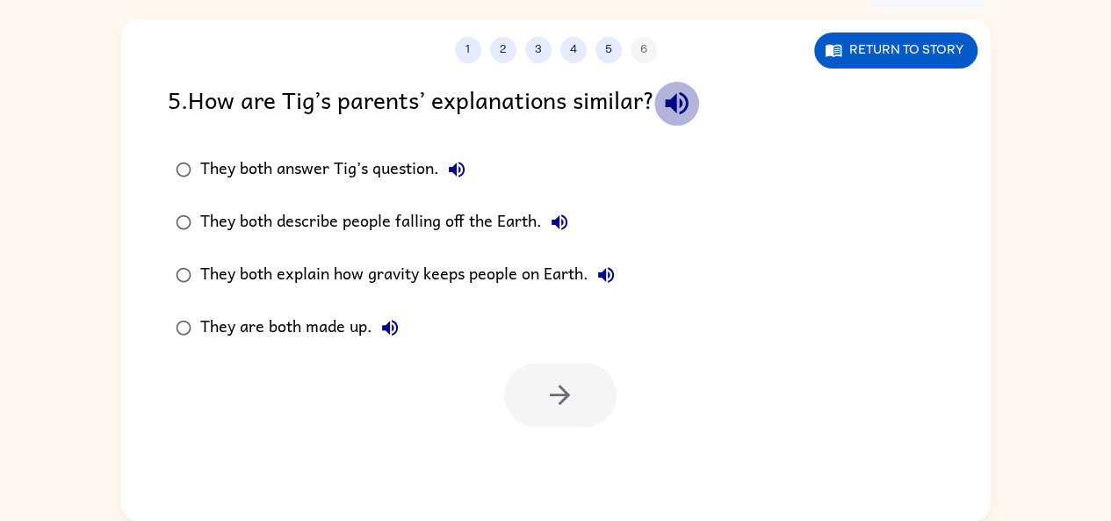
click at [692, 90] on icon "button" at bounding box center [676, 103] width 31 height 31
click at [456, 177] on icon "button" at bounding box center [456, 169] width 21 height 21
click at [554, 215] on icon "button" at bounding box center [559, 222] width 21 height 21
click at [609, 270] on icon "button" at bounding box center [605, 274] width 21 height 21
click at [393, 320] on icon "button" at bounding box center [390, 328] width 16 height 16
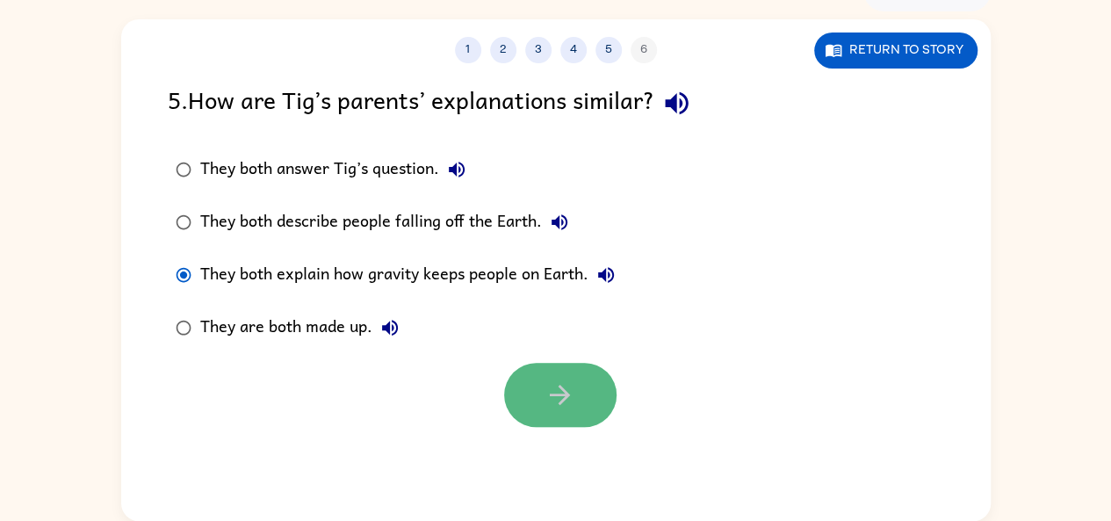
click at [541, 378] on button "button" at bounding box center [560, 395] width 112 height 64
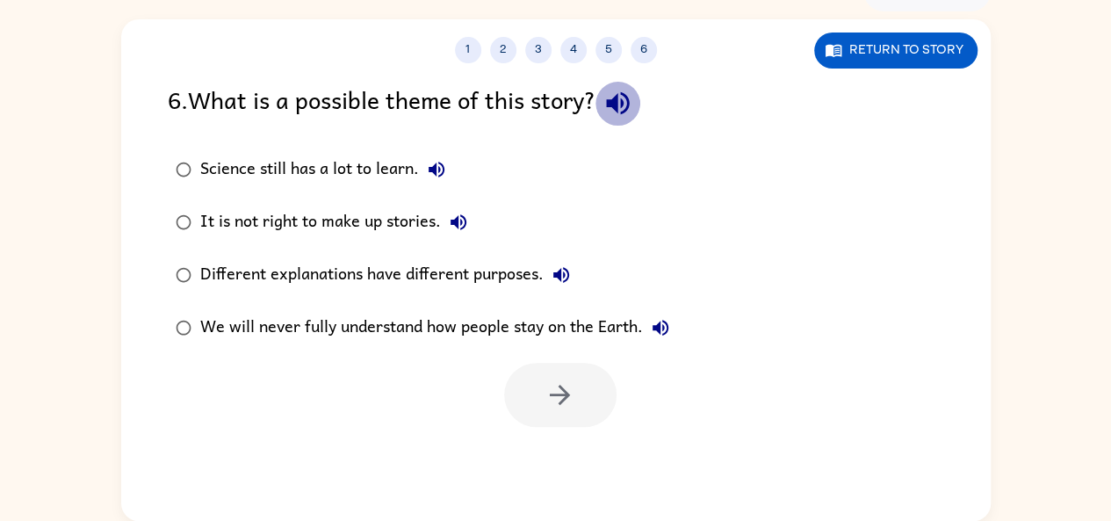
click at [640, 108] on button "button" at bounding box center [617, 103] width 45 height 45
click at [421, 167] on button "Science still has a lot to learn." at bounding box center [436, 169] width 35 height 35
click at [466, 221] on icon "button" at bounding box center [458, 222] width 16 height 16
click at [554, 269] on icon "button" at bounding box center [561, 274] width 21 height 21
click at [642, 335] on div "We will never fully understand how people stay on the Earth." at bounding box center [439, 327] width 478 height 35
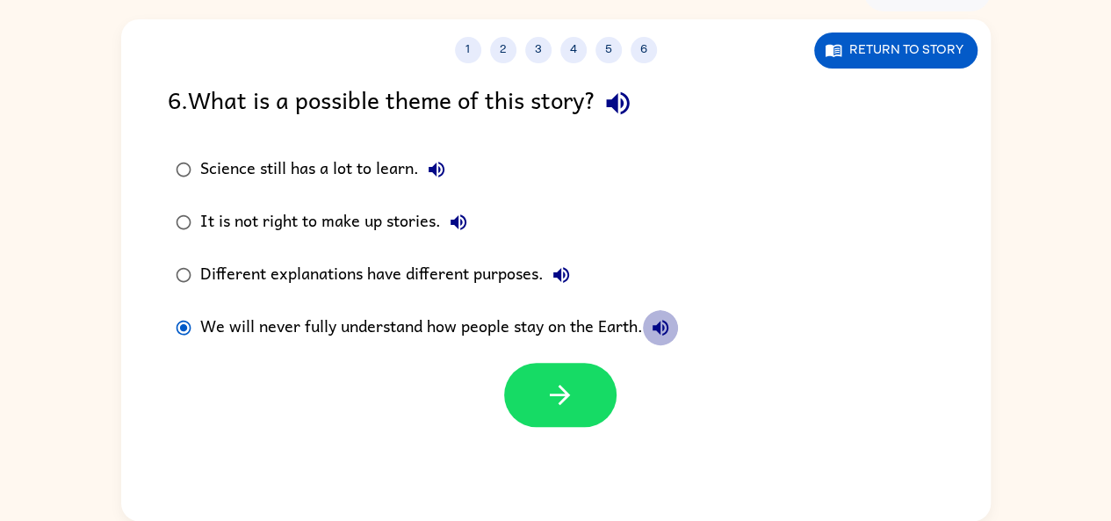
click at [659, 327] on icon "button" at bounding box center [660, 328] width 16 height 16
click at [470, 220] on button "It is not right to make up stories." at bounding box center [458, 222] width 35 height 35
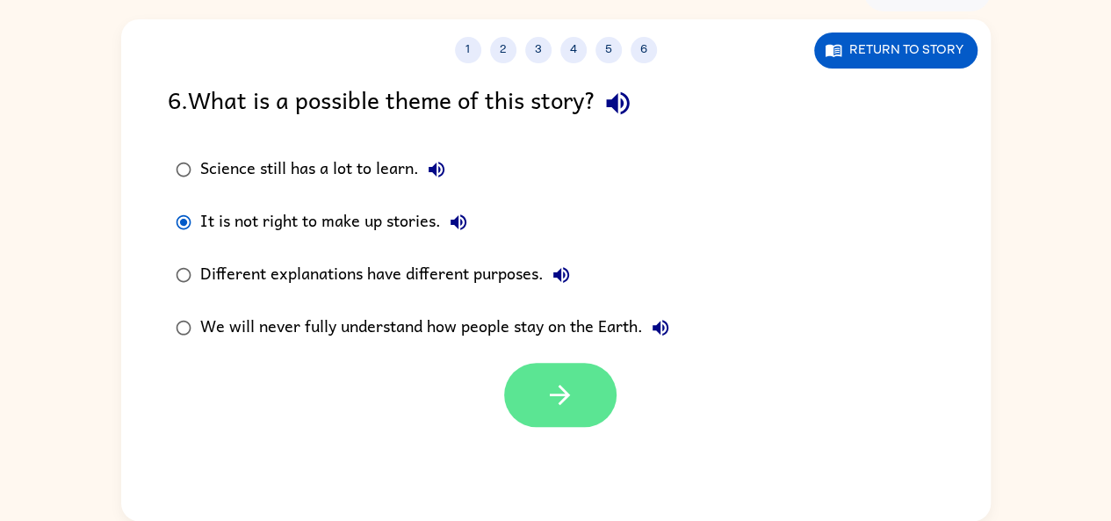
click at [597, 390] on button "button" at bounding box center [560, 395] width 112 height 64
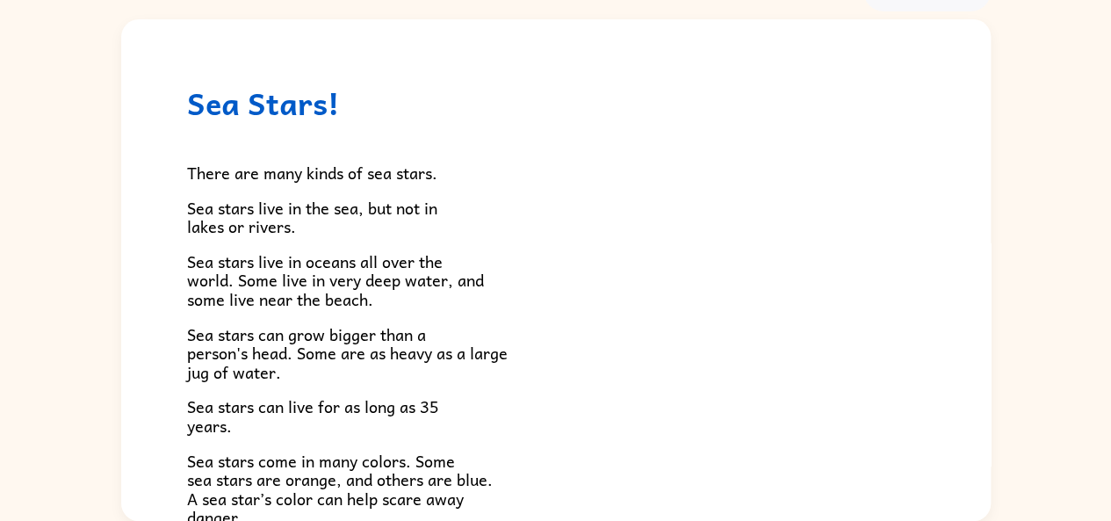
click at [356, 480] on span "Sea stars come in many colors. Some sea stars are orange, and others are blue. …" at bounding box center [340, 489] width 306 height 83
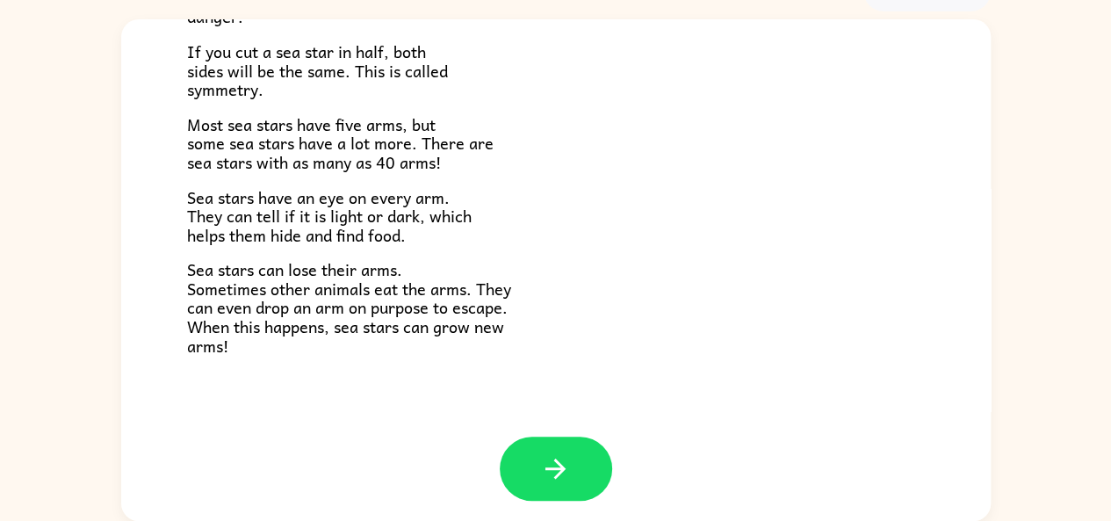
scroll to position [506, 0]
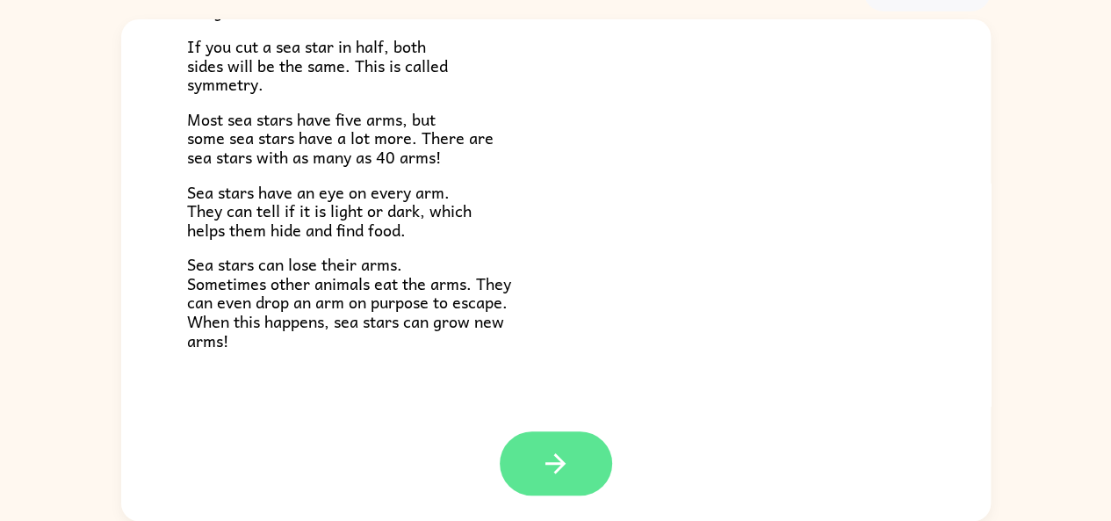
click at [558, 460] on icon "button" at bounding box center [555, 463] width 31 height 31
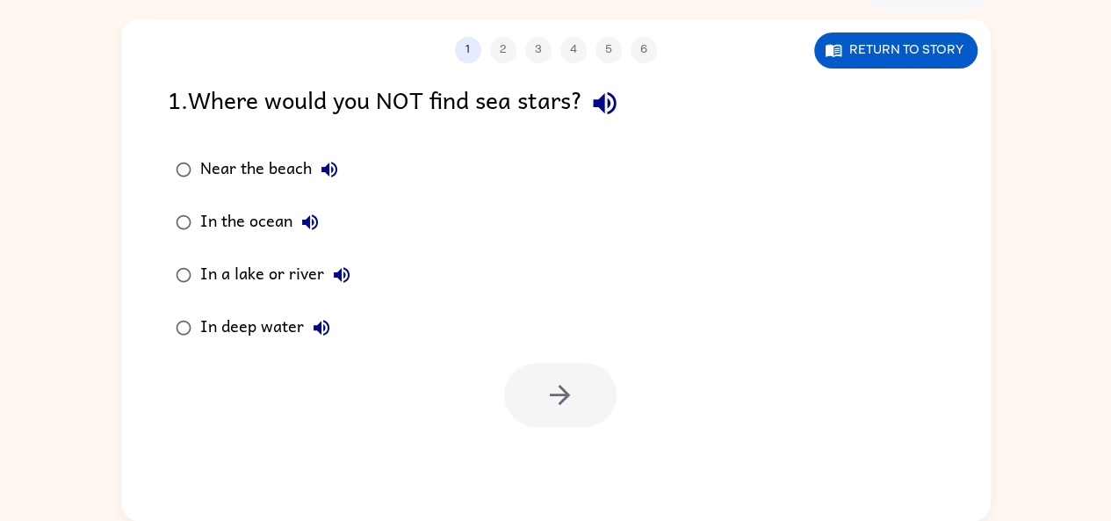
scroll to position [0, 0]
click at [606, 95] on icon "button" at bounding box center [604, 103] width 31 height 31
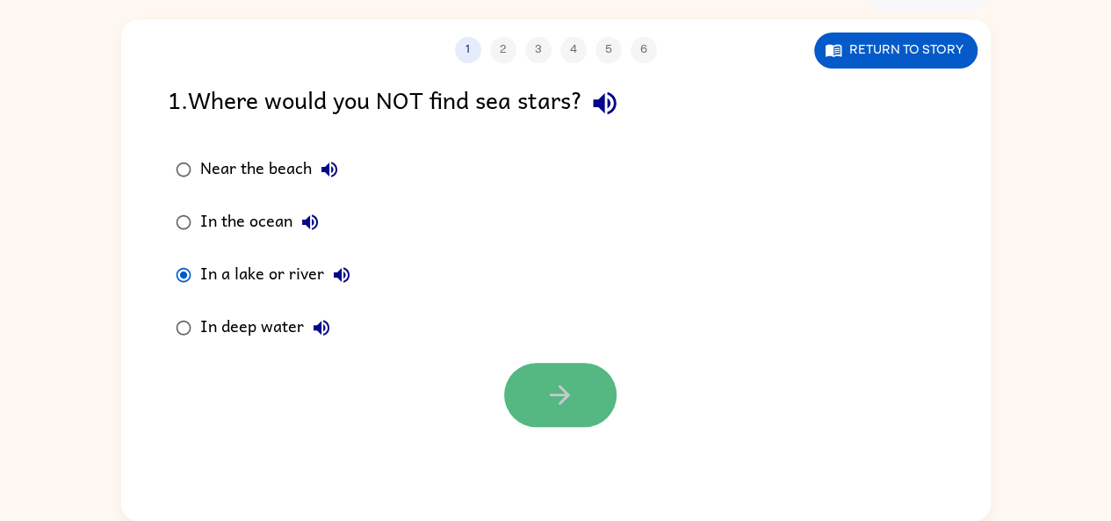
click at [570, 395] on icon "button" at bounding box center [559, 394] width 31 height 31
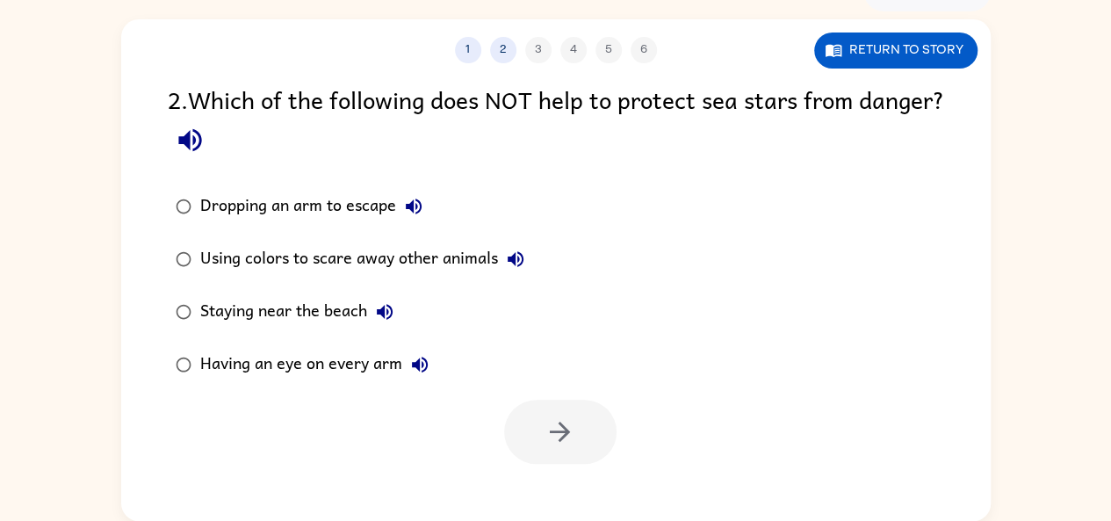
click at [254, 164] on div "2 . Which of the following does NOT help to protect sea stars from danger? Drop…" at bounding box center [555, 272] width 869 height 383
click at [205, 150] on icon "button" at bounding box center [190, 140] width 31 height 31
click at [205, 155] on icon "button" at bounding box center [190, 140] width 31 height 31
click at [205, 129] on icon "button" at bounding box center [190, 140] width 31 height 31
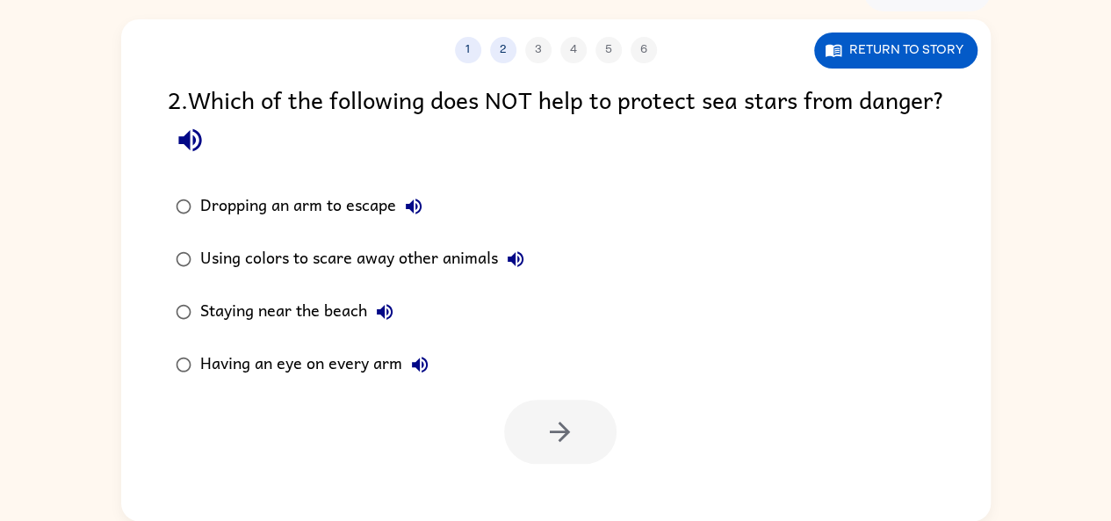
click at [407, 199] on icon "button" at bounding box center [413, 206] width 21 height 21
click at [512, 254] on icon "button" at bounding box center [515, 258] width 21 height 21
click at [372, 310] on button "Staying near the beach" at bounding box center [384, 311] width 35 height 35
click at [416, 370] on icon "button" at bounding box center [419, 364] width 21 height 21
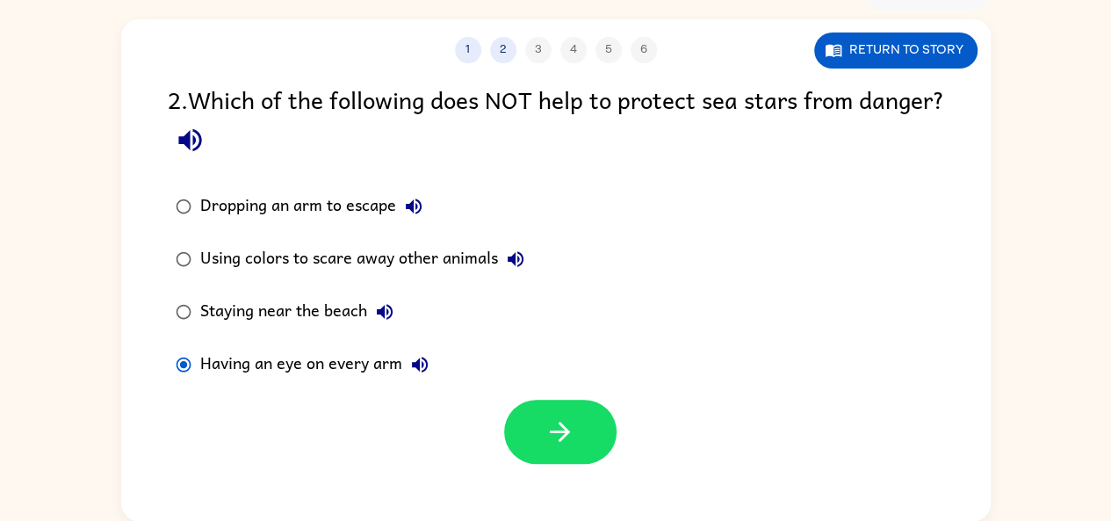
click at [501, 429] on div at bounding box center [555, 427] width 869 height 73
click at [551, 425] on icon "button" at bounding box center [559, 431] width 31 height 31
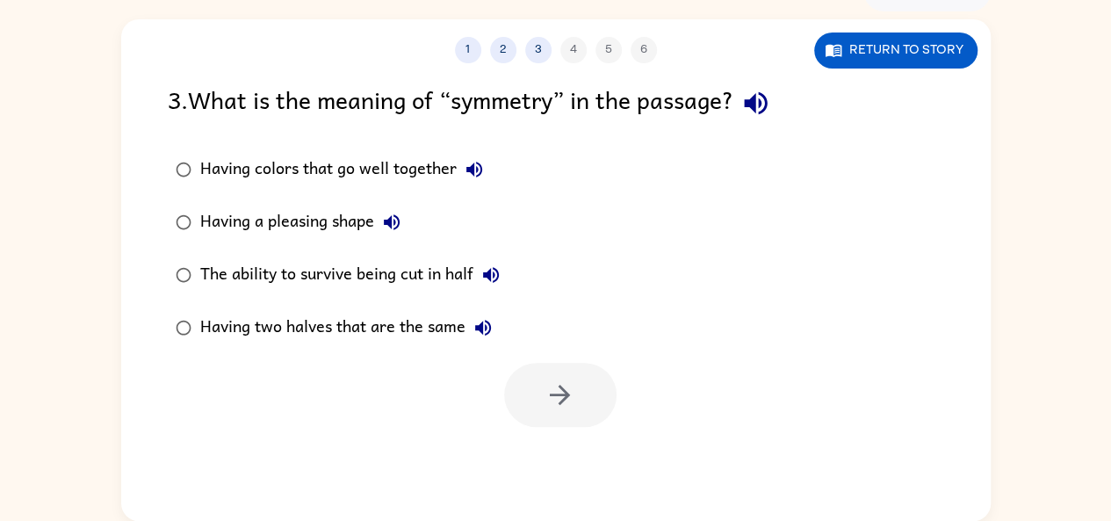
click at [760, 104] on icon "button" at bounding box center [755, 103] width 23 height 23
click at [472, 166] on icon "button" at bounding box center [474, 170] width 16 height 16
click at [391, 222] on icon "button" at bounding box center [392, 222] width 16 height 16
click at [479, 270] on button "The ability to survive being cut in half" at bounding box center [490, 274] width 35 height 35
drag, startPoint x: 479, startPoint y: 271, endPoint x: 484, endPoint y: 320, distance: 49.4
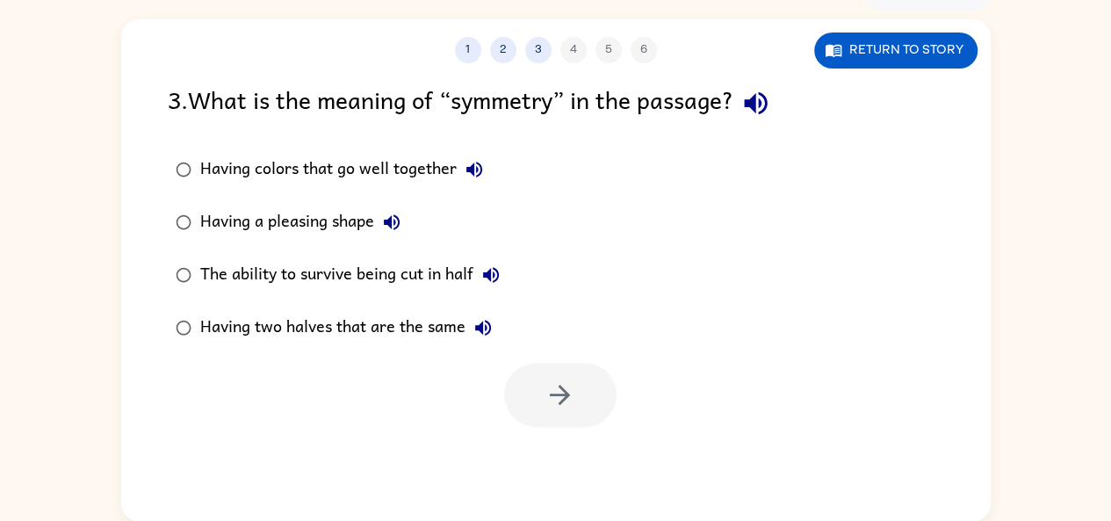
click at [484, 320] on div "Having colors that go well together Having a pleasing shape The ability to surv…" at bounding box center [349, 248] width 363 height 211
click at [476, 320] on icon "button" at bounding box center [482, 327] width 21 height 21
click at [468, 173] on icon "button" at bounding box center [474, 169] width 21 height 21
drag, startPoint x: 398, startPoint y: 217, endPoint x: 384, endPoint y: 173, distance: 46.1
click at [409, 241] on label "Having a pleasing shape" at bounding box center [337, 222] width 359 height 53
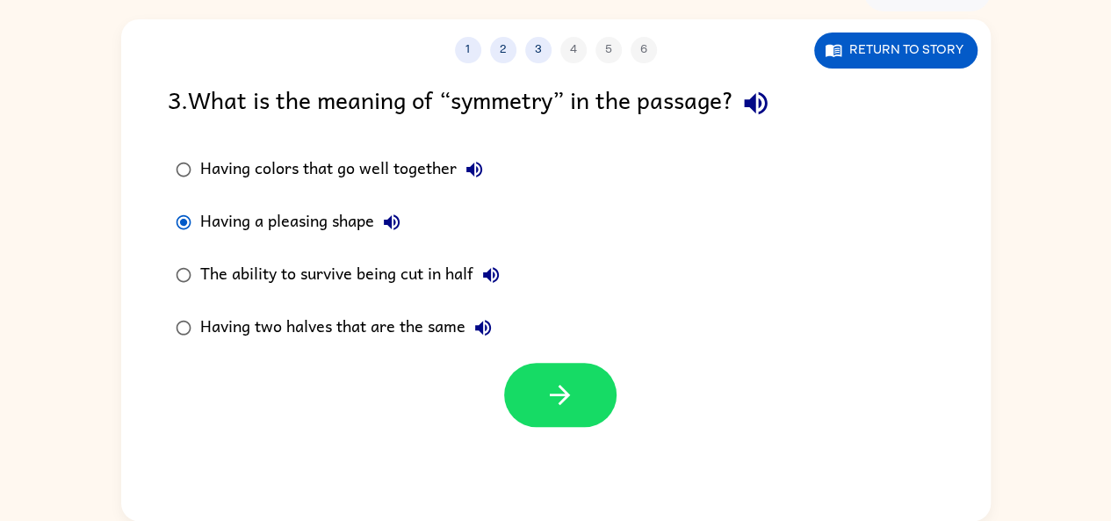
click at [397, 220] on icon "button" at bounding box center [391, 222] width 21 height 21
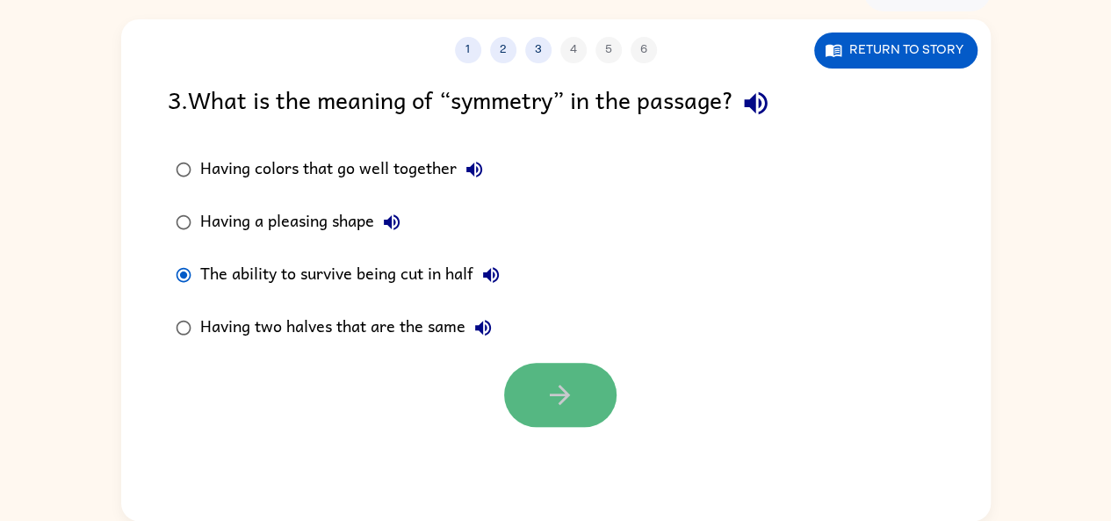
click at [527, 396] on button "button" at bounding box center [560, 395] width 112 height 64
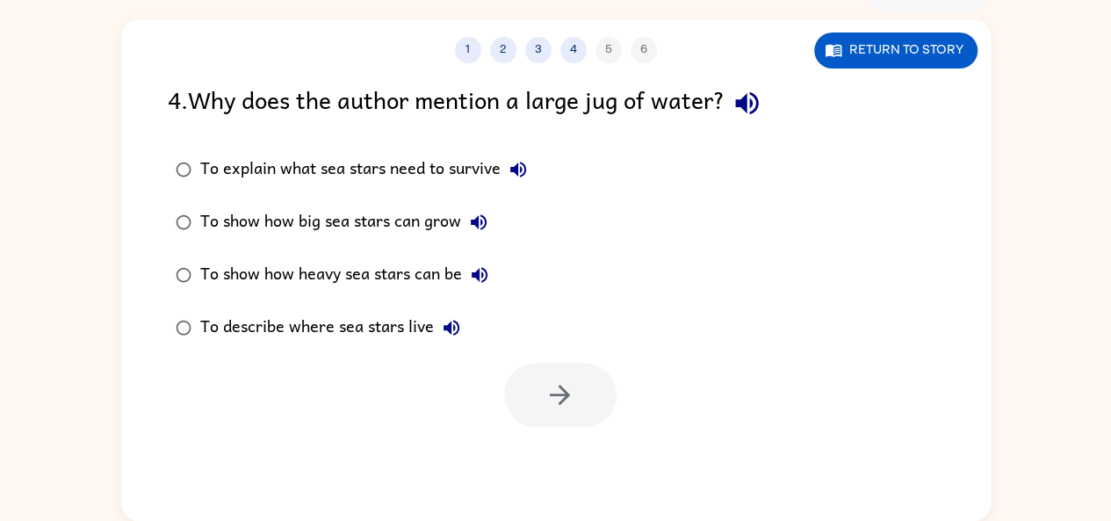
click at [572, 420] on div at bounding box center [560, 395] width 112 height 64
click at [755, 109] on icon "button" at bounding box center [746, 103] width 31 height 31
click at [758, 117] on icon "button" at bounding box center [746, 103] width 31 height 31
click at [533, 146] on label "To explain what sea stars need to survive" at bounding box center [351, 169] width 386 height 53
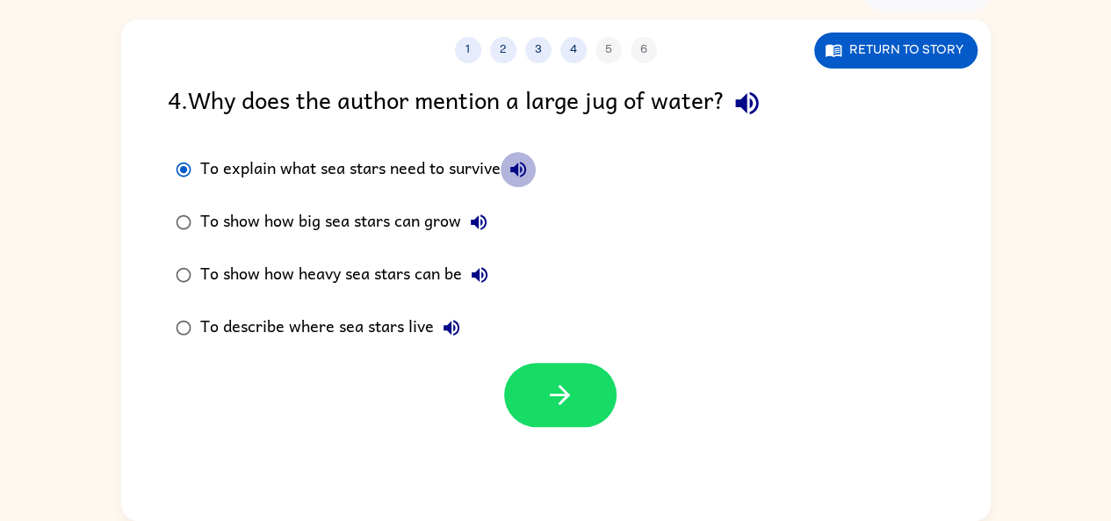
click at [522, 161] on icon "button" at bounding box center [517, 169] width 21 height 21
click at [485, 216] on icon "button" at bounding box center [478, 222] width 21 height 21
click at [474, 273] on icon "button" at bounding box center [479, 275] width 16 height 16
click at [451, 319] on icon "button" at bounding box center [451, 327] width 21 height 21
click at [453, 327] on icon "button" at bounding box center [451, 328] width 16 height 16
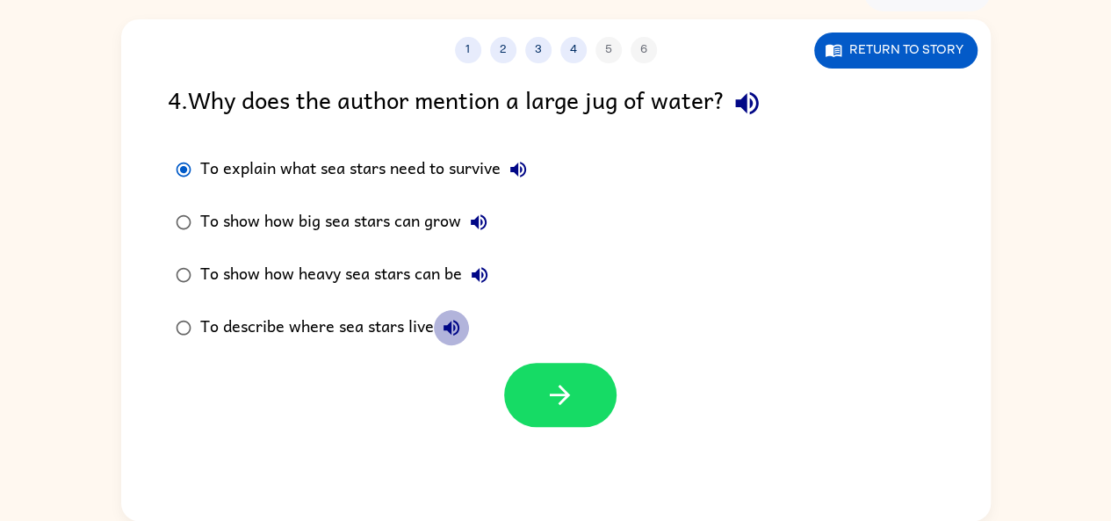
click at [453, 327] on icon "button" at bounding box center [451, 328] width 16 height 16
click at [517, 171] on icon "button" at bounding box center [518, 170] width 16 height 16
click at [478, 217] on icon "button" at bounding box center [479, 222] width 16 height 16
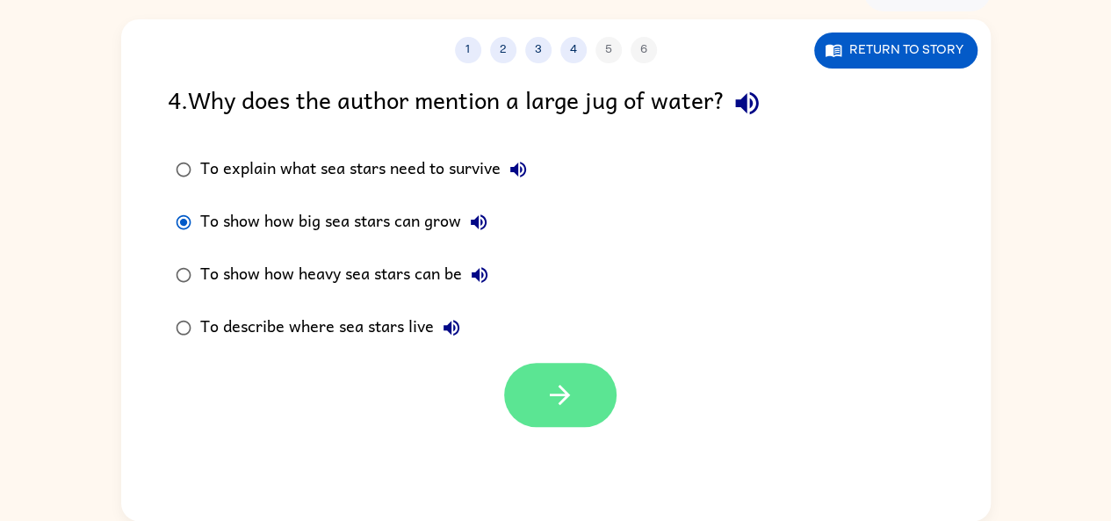
click at [509, 394] on button "button" at bounding box center [560, 395] width 112 height 64
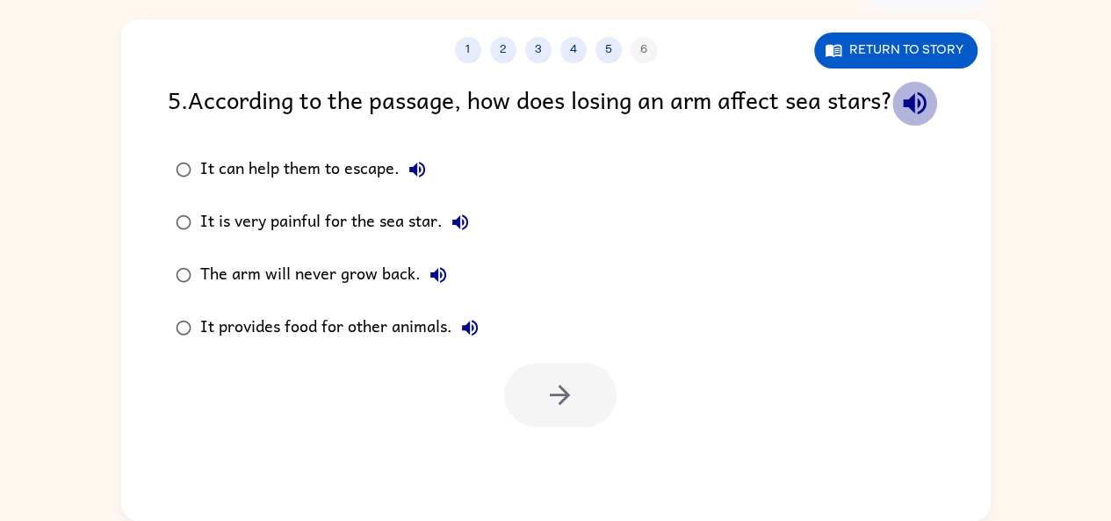
click at [899, 119] on icon "button" at bounding box center [914, 103] width 31 height 31
click at [423, 180] on icon "button" at bounding box center [417, 169] width 21 height 21
click at [462, 233] on icon "button" at bounding box center [460, 222] width 21 height 21
click at [438, 283] on icon "button" at bounding box center [438, 275] width 16 height 16
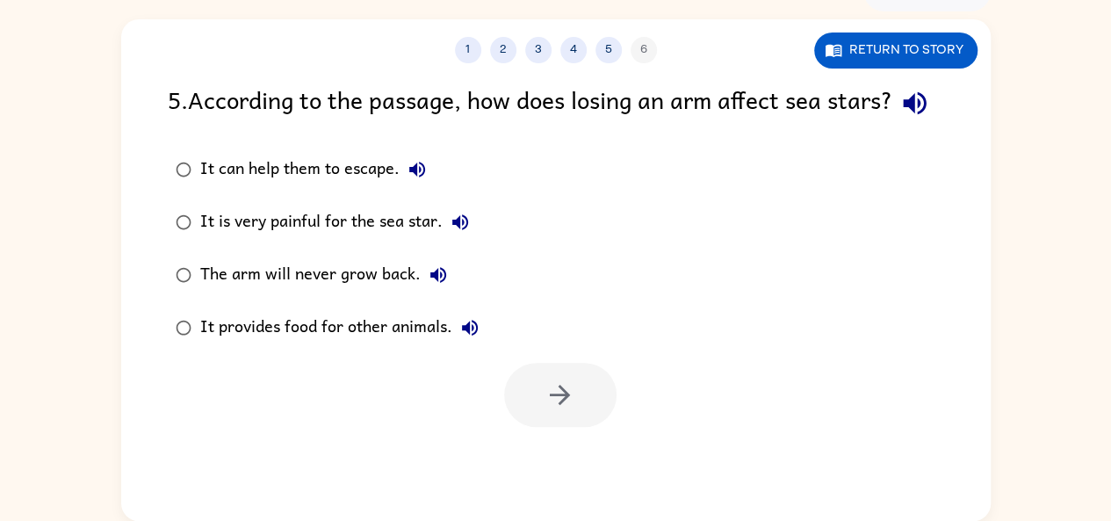
click at [479, 338] on icon "button" at bounding box center [469, 327] width 21 height 21
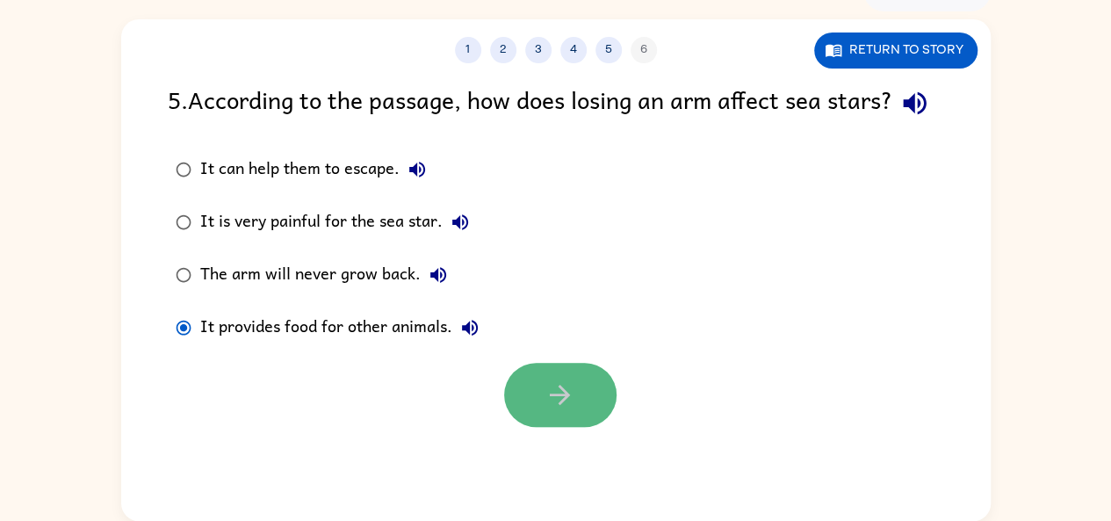
click at [567, 410] on icon "button" at bounding box center [559, 394] width 31 height 31
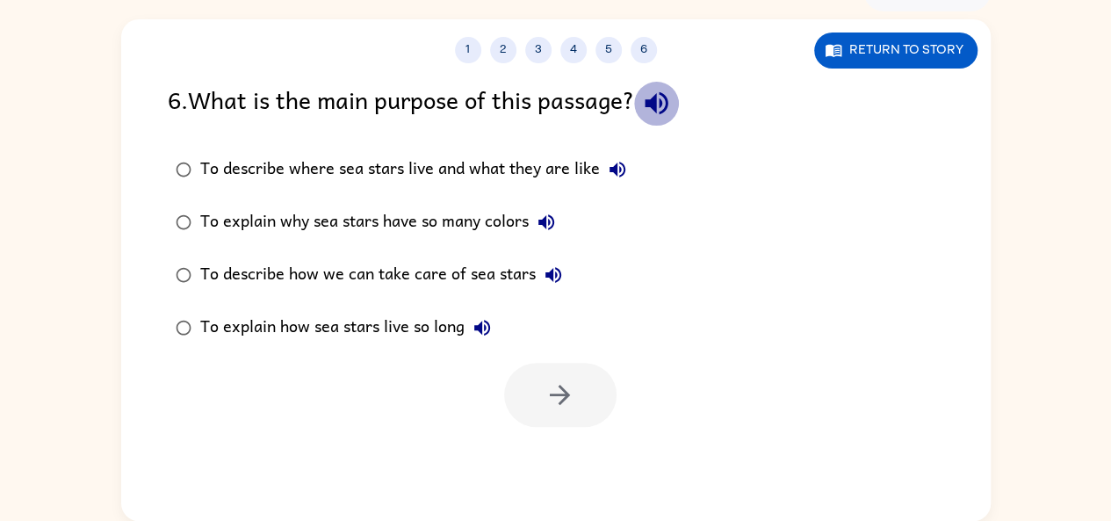
click at [679, 92] on button "button" at bounding box center [656, 103] width 45 height 45
click at [630, 193] on label "To describe where sea stars live and what they are like" at bounding box center [401, 169] width 486 height 53
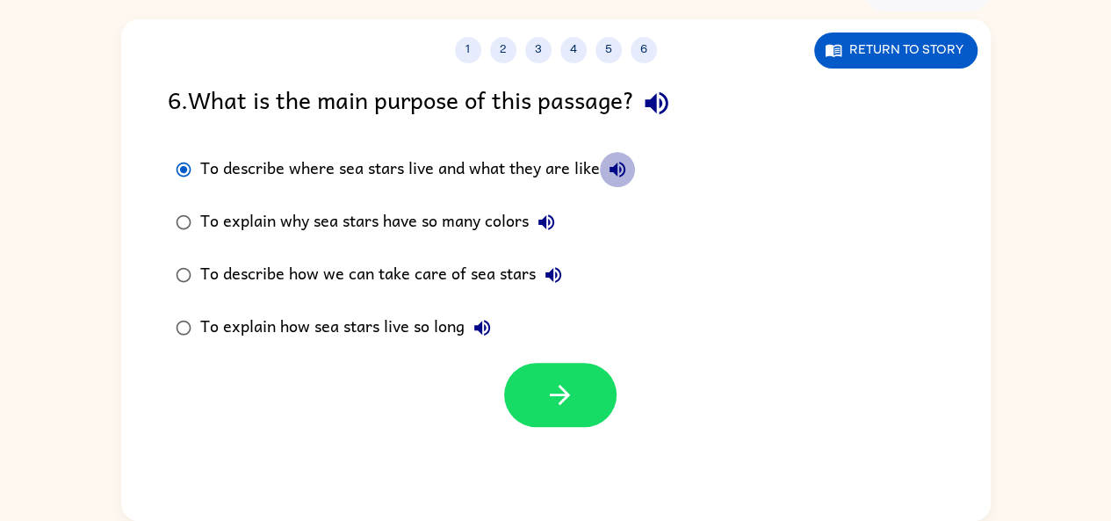
click at [608, 171] on icon "button" at bounding box center [617, 169] width 21 height 21
click at [545, 234] on button "To explain why sea stars have so many colors" at bounding box center [546, 222] width 35 height 35
click at [555, 277] on icon "button" at bounding box center [553, 274] width 21 height 21
click at [479, 322] on icon "button" at bounding box center [481, 327] width 21 height 21
click at [484, 322] on icon "button" at bounding box center [481, 327] width 21 height 21
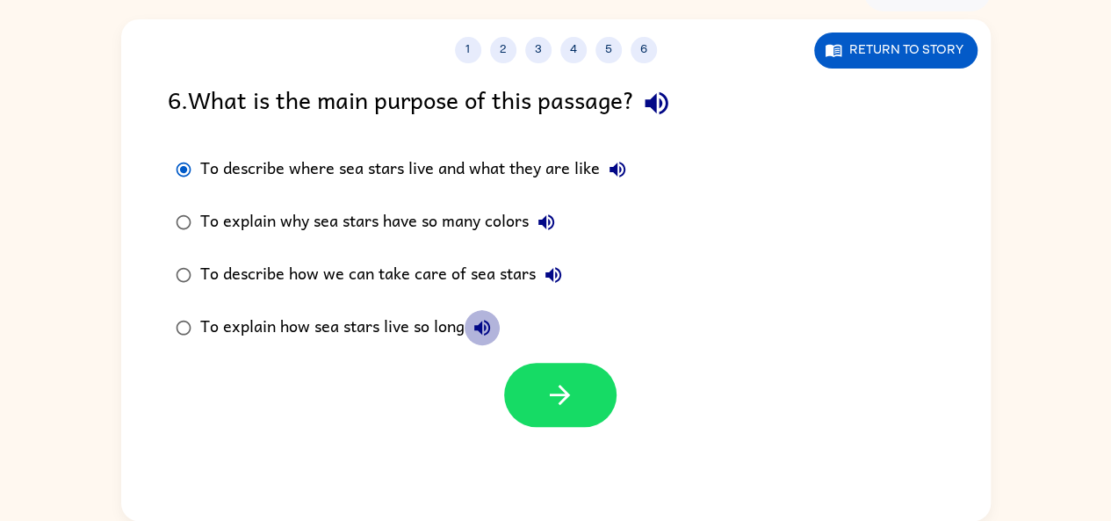
click at [484, 322] on icon "button" at bounding box center [481, 327] width 21 height 21
click at [620, 157] on button "To describe where sea stars live and what they are like" at bounding box center [617, 169] width 35 height 35
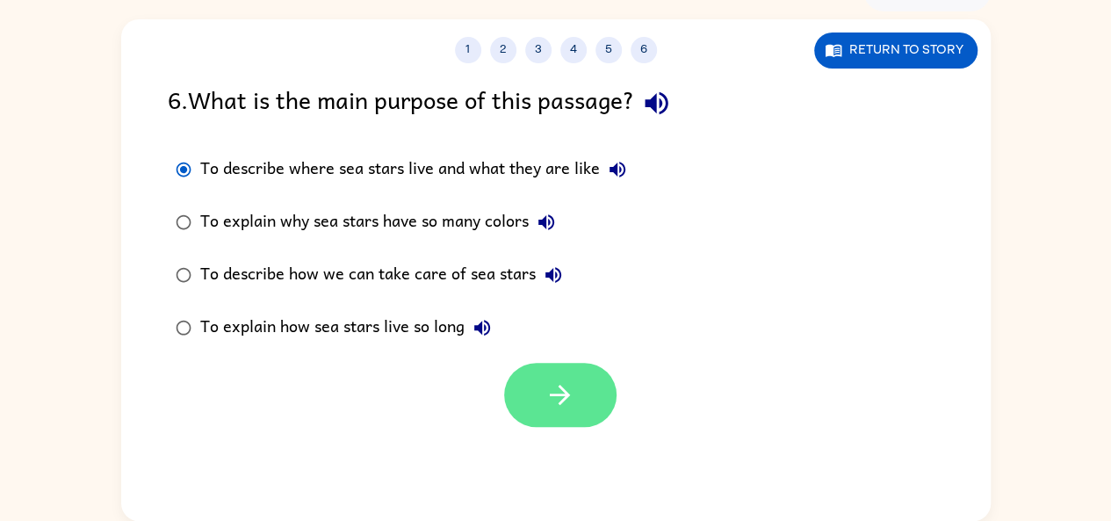
click at [537, 385] on button "button" at bounding box center [560, 395] width 112 height 64
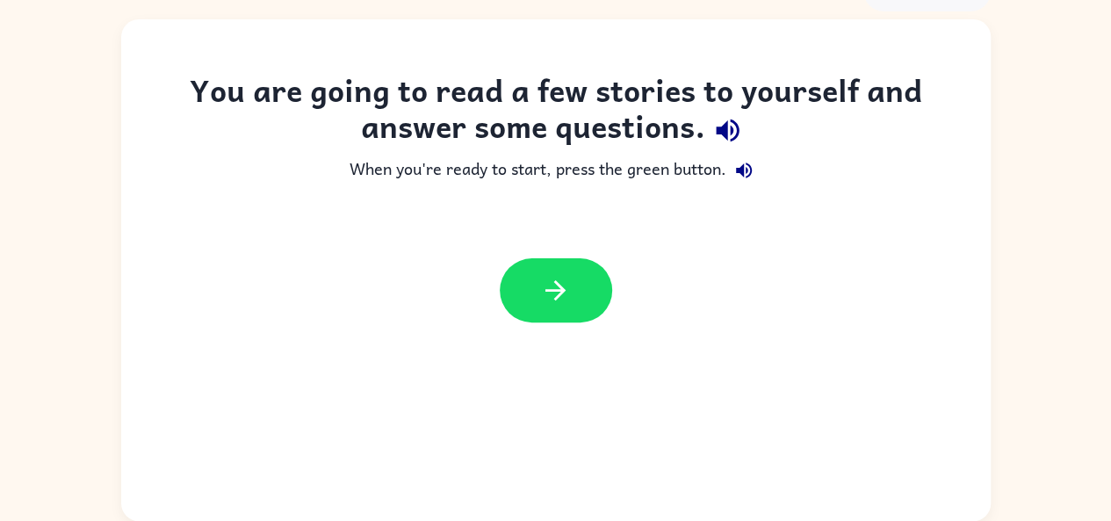
click at [483, 370] on div "You are going to read a few stories to yourself and answer some questions. When…" at bounding box center [555, 269] width 869 height 501
click at [565, 295] on icon "button" at bounding box center [555, 290] width 31 height 31
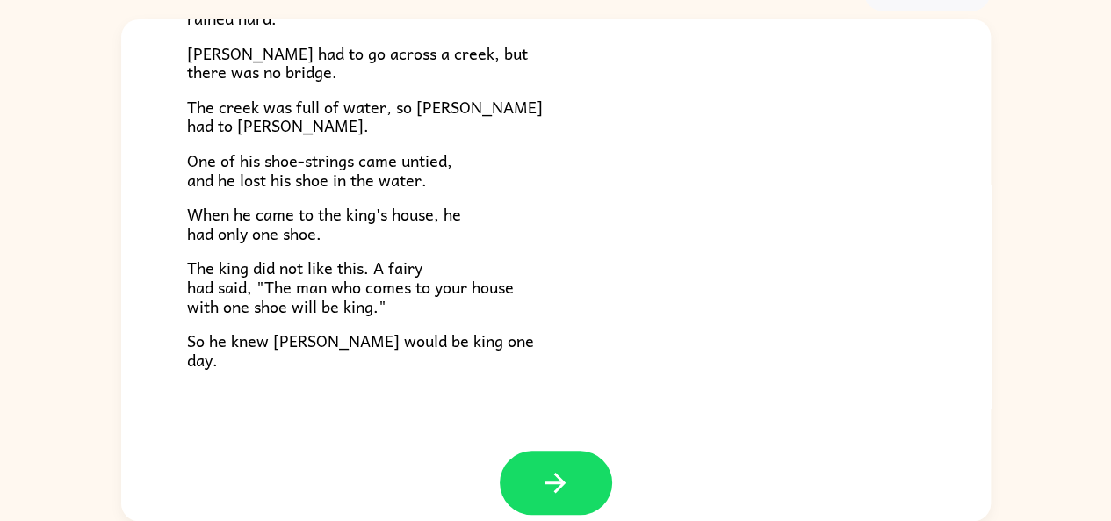
scroll to position [300, 0]
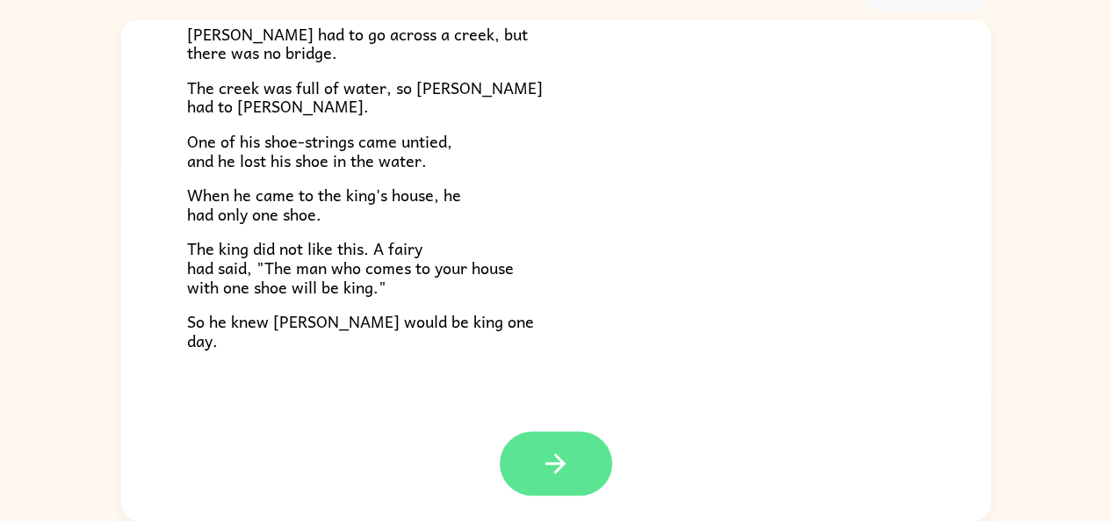
click at [529, 454] on button "button" at bounding box center [556, 463] width 112 height 64
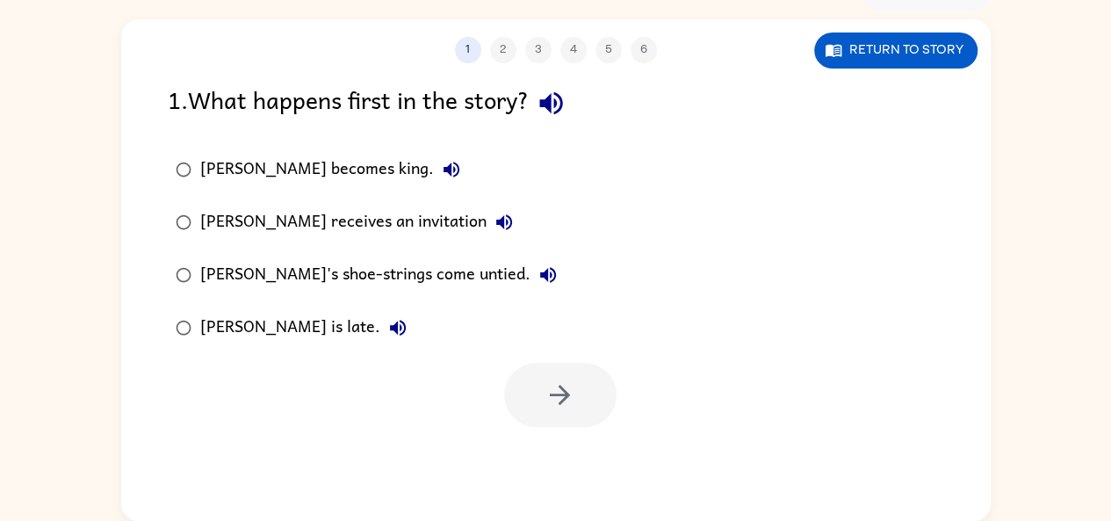
scroll to position [0, 0]
click at [555, 103] on icon "button" at bounding box center [550, 103] width 23 height 23
click at [383, 159] on label "[PERSON_NAME] becomes king." at bounding box center [366, 169] width 416 height 53
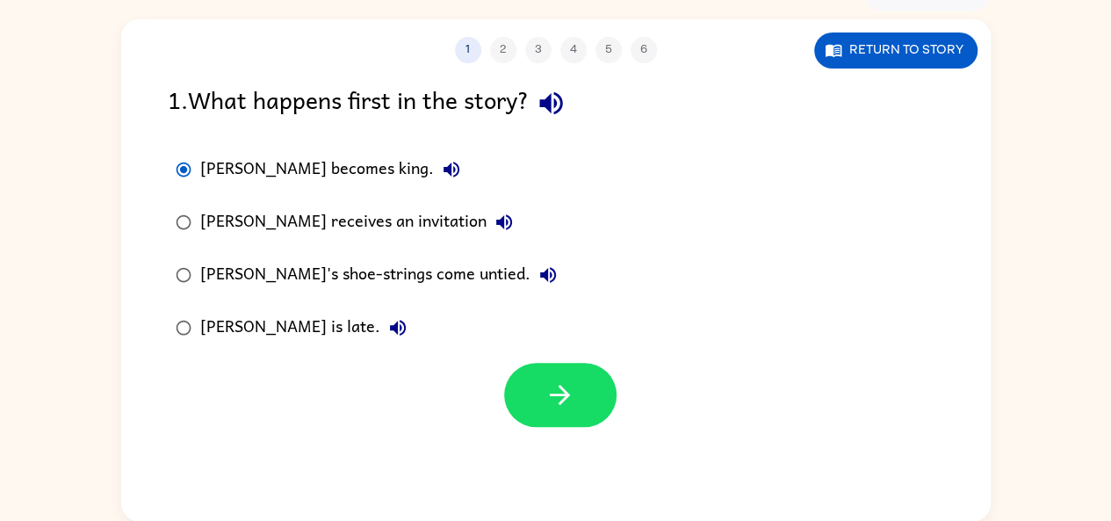
click at [443, 167] on icon "button" at bounding box center [451, 170] width 16 height 16
click at [496, 220] on icon "button" at bounding box center [504, 222] width 16 height 16
click at [537, 266] on icon "button" at bounding box center [547, 274] width 21 height 21
click at [390, 324] on icon "button" at bounding box center [398, 328] width 16 height 16
click at [493, 213] on icon "button" at bounding box center [503, 222] width 21 height 21
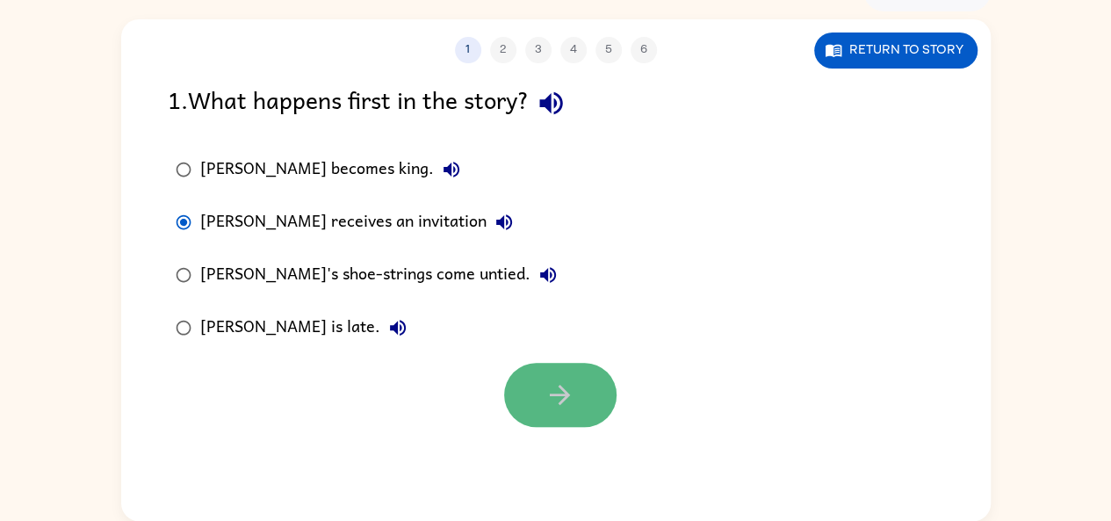
click at [523, 370] on button "button" at bounding box center [560, 395] width 112 height 64
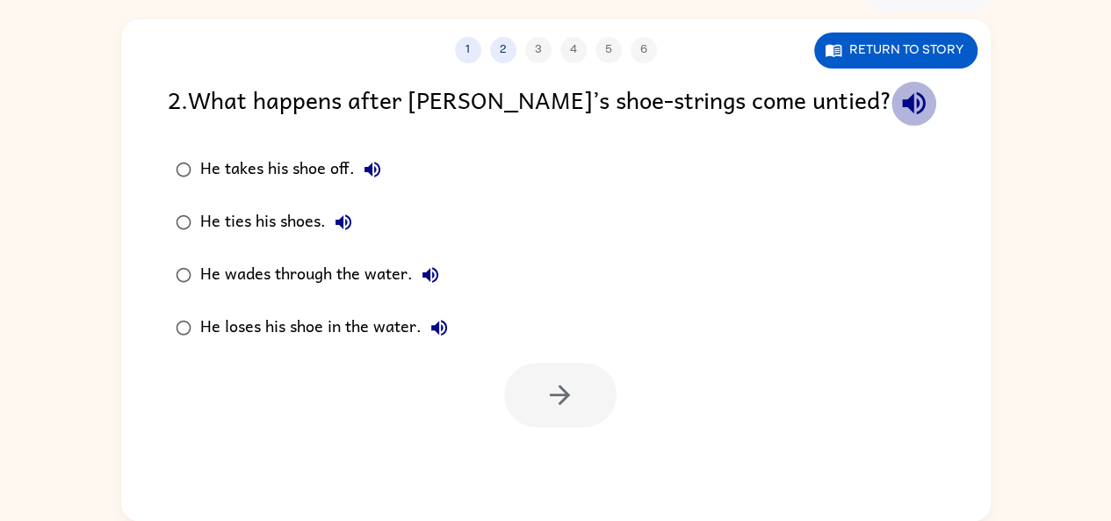
click at [898, 91] on icon "button" at bounding box center [913, 103] width 31 height 31
click at [376, 166] on icon "button" at bounding box center [372, 169] width 21 height 21
click at [348, 220] on icon "button" at bounding box center [343, 222] width 21 height 21
click at [423, 267] on icon "button" at bounding box center [430, 274] width 21 height 21
click at [422, 272] on icon "button" at bounding box center [430, 275] width 16 height 16
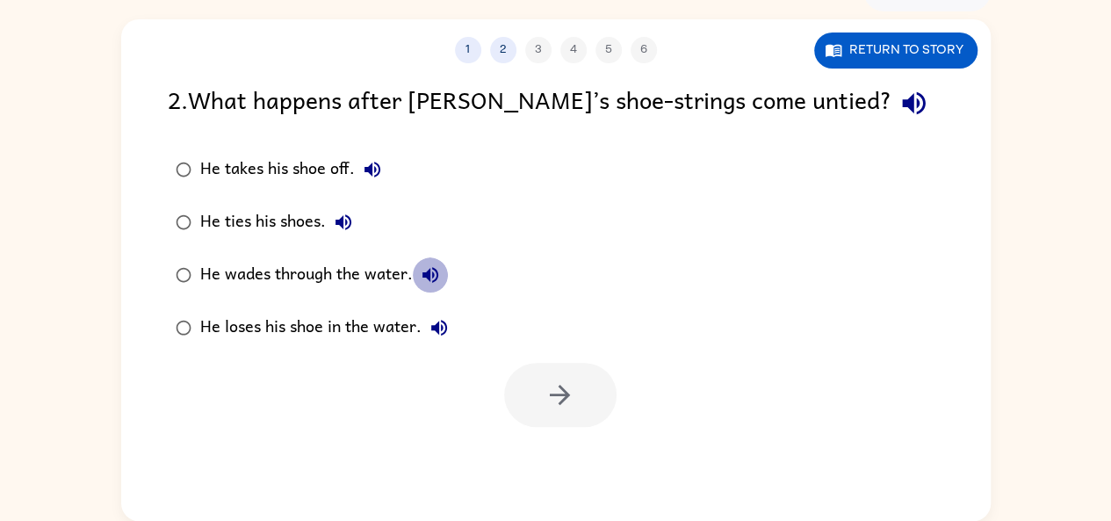
click at [422, 272] on icon "button" at bounding box center [430, 275] width 16 height 16
drag, startPoint x: 421, startPoint y: 272, endPoint x: 887, endPoint y: 299, distance: 466.1
click at [887, 299] on div "He takes his shoe off. He ties his shoes. He wades through the water. He loses …" at bounding box center [579, 248] width 823 height 211
click at [430, 270] on icon "button" at bounding box center [430, 274] width 21 height 21
click at [441, 327] on icon "button" at bounding box center [439, 328] width 16 height 16
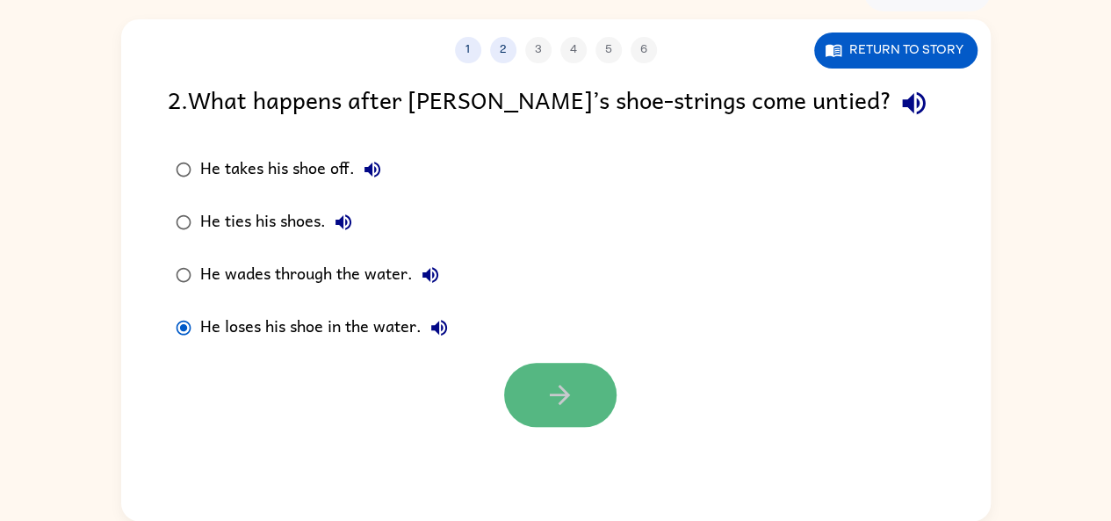
click at [533, 401] on button "button" at bounding box center [560, 395] width 112 height 64
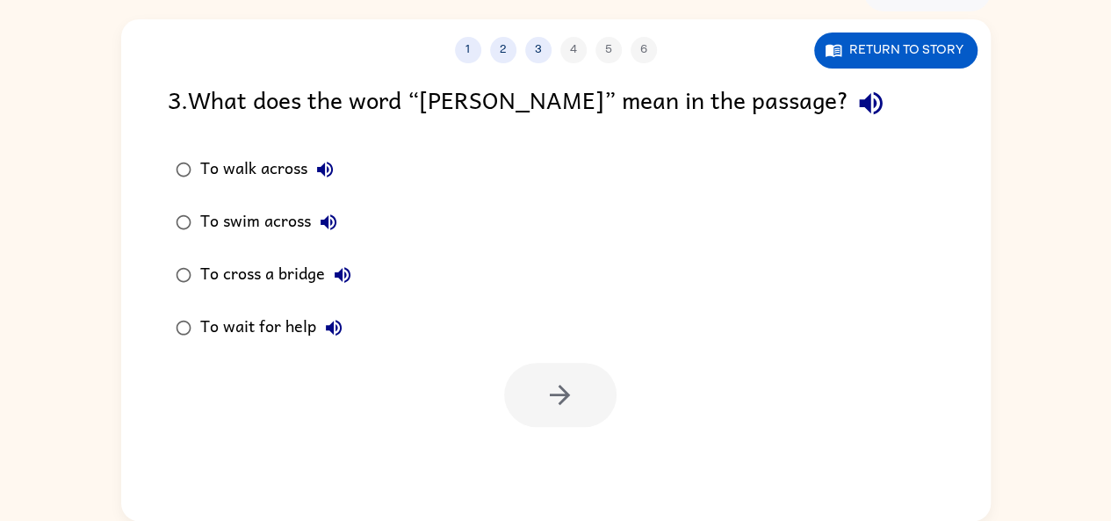
click at [736, 138] on div "3 . What does the word “[PERSON_NAME]” mean in the passage? To walk across To s…" at bounding box center [555, 254] width 869 height 346
click at [855, 110] on icon "button" at bounding box center [870, 103] width 31 height 31
click at [330, 162] on icon "button" at bounding box center [324, 169] width 21 height 21
click at [323, 226] on icon "button" at bounding box center [328, 222] width 21 height 21
click at [347, 267] on icon "button" at bounding box center [342, 274] width 21 height 21
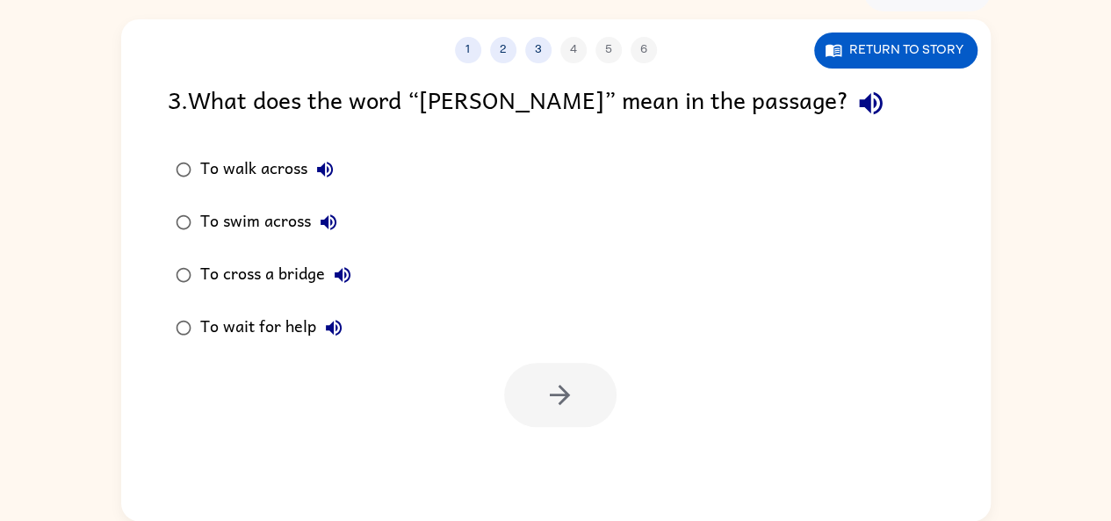
drag, startPoint x: 347, startPoint y: 267, endPoint x: 332, endPoint y: 326, distance: 60.7
click at [332, 326] on div "To walk across To swim across To cross a bridge To wait for help" at bounding box center [275, 248] width 215 height 211
click at [332, 326] on icon "button" at bounding box center [333, 327] width 21 height 21
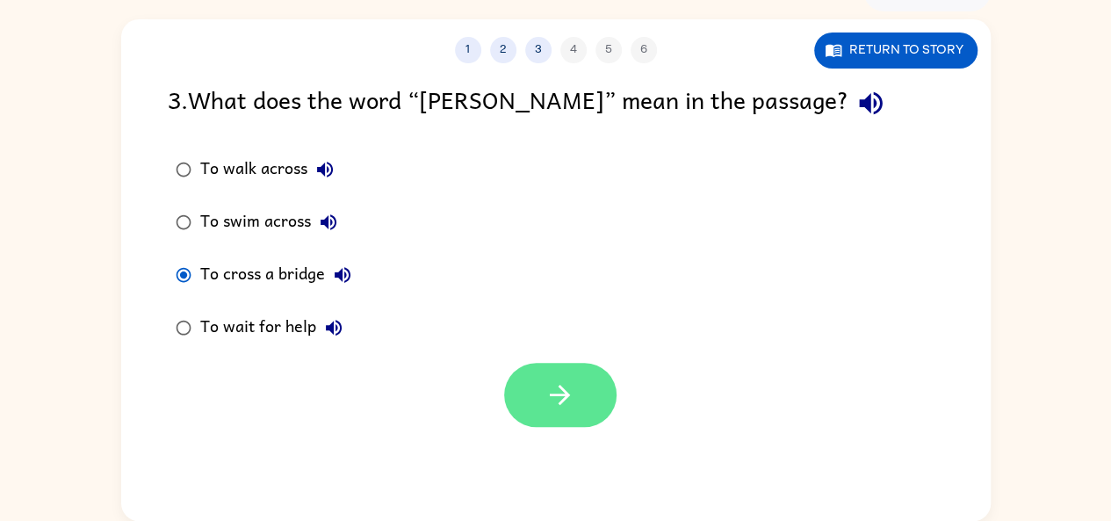
click at [581, 373] on button "button" at bounding box center [560, 395] width 112 height 64
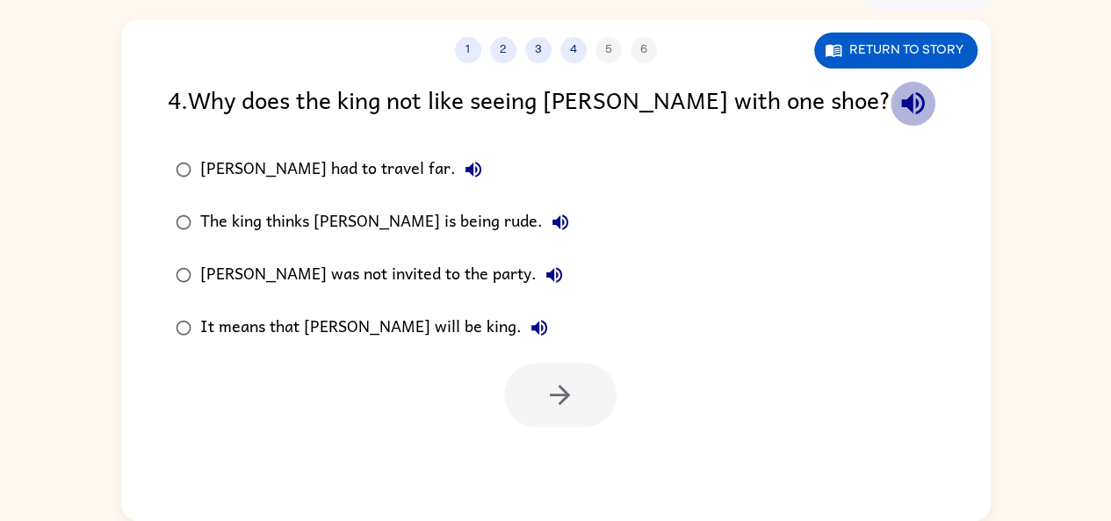
click at [890, 109] on button "button" at bounding box center [912, 103] width 45 height 45
click at [456, 158] on button "[PERSON_NAME] had to travel far." at bounding box center [473, 169] width 35 height 35
click at [550, 219] on icon "button" at bounding box center [560, 222] width 21 height 21
click at [536, 263] on button "[PERSON_NAME] was not invited to the party." at bounding box center [553, 274] width 35 height 35
click at [529, 322] on icon "button" at bounding box center [539, 327] width 21 height 21
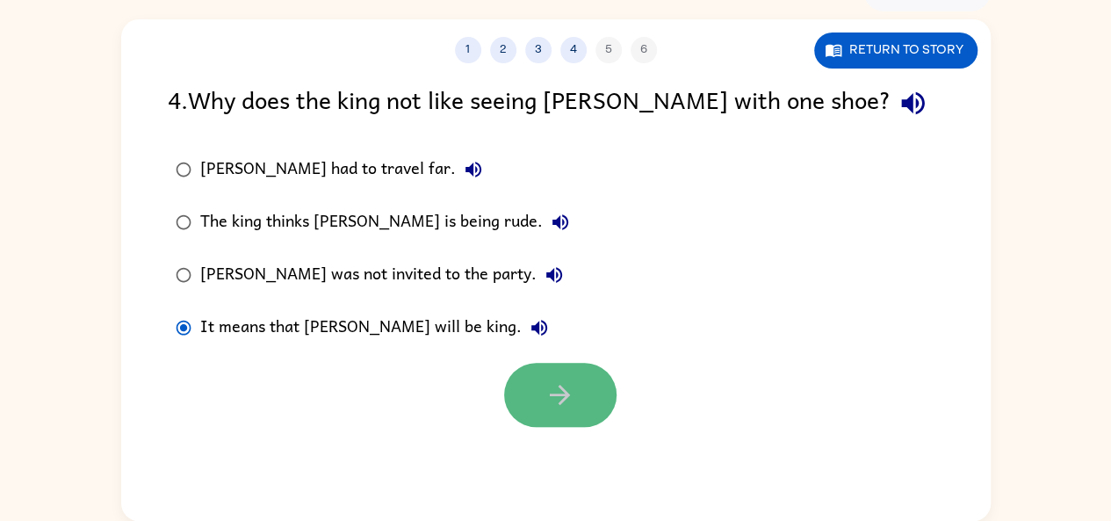
click at [531, 381] on button "button" at bounding box center [560, 395] width 112 height 64
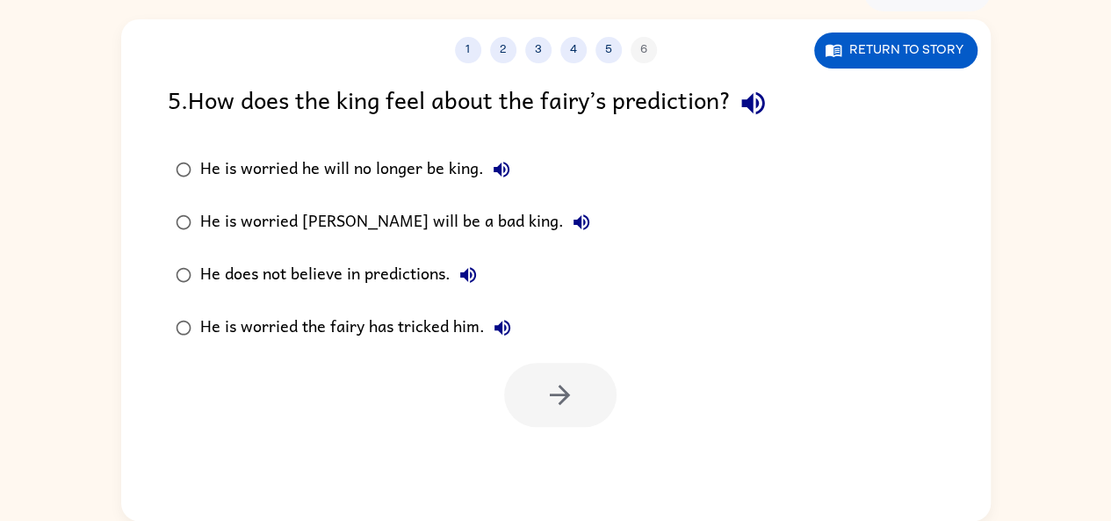
click at [758, 107] on icon "button" at bounding box center [752, 103] width 23 height 23
click at [484, 169] on button "He is worried he will no longer be king." at bounding box center [501, 169] width 35 height 35
click at [573, 216] on icon "button" at bounding box center [581, 222] width 16 height 16
click at [477, 268] on icon "button" at bounding box center [467, 274] width 21 height 21
click at [494, 323] on icon "button" at bounding box center [502, 327] width 21 height 21
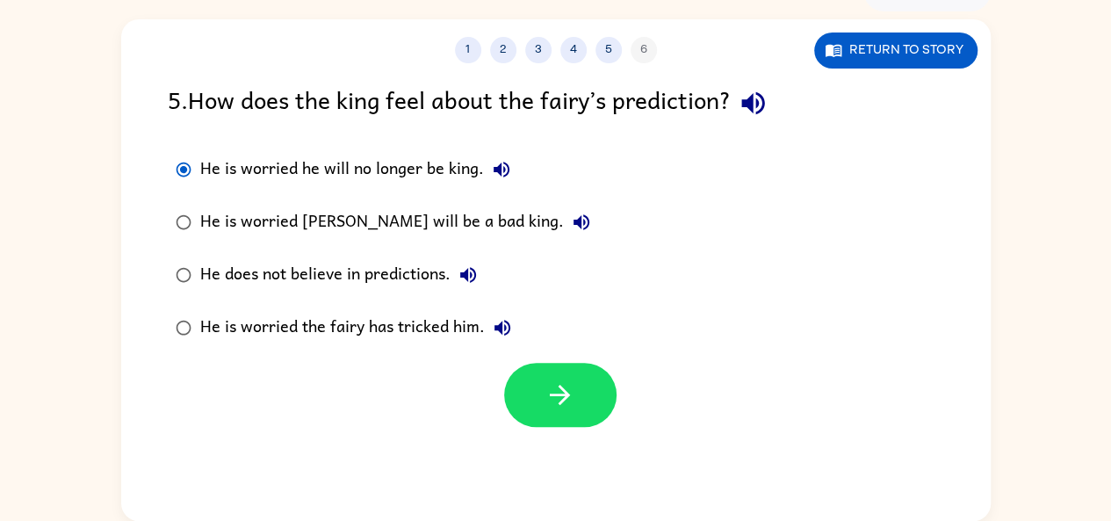
click at [499, 164] on icon "button" at bounding box center [501, 169] width 21 height 21
click at [565, 380] on icon "button" at bounding box center [559, 394] width 31 height 31
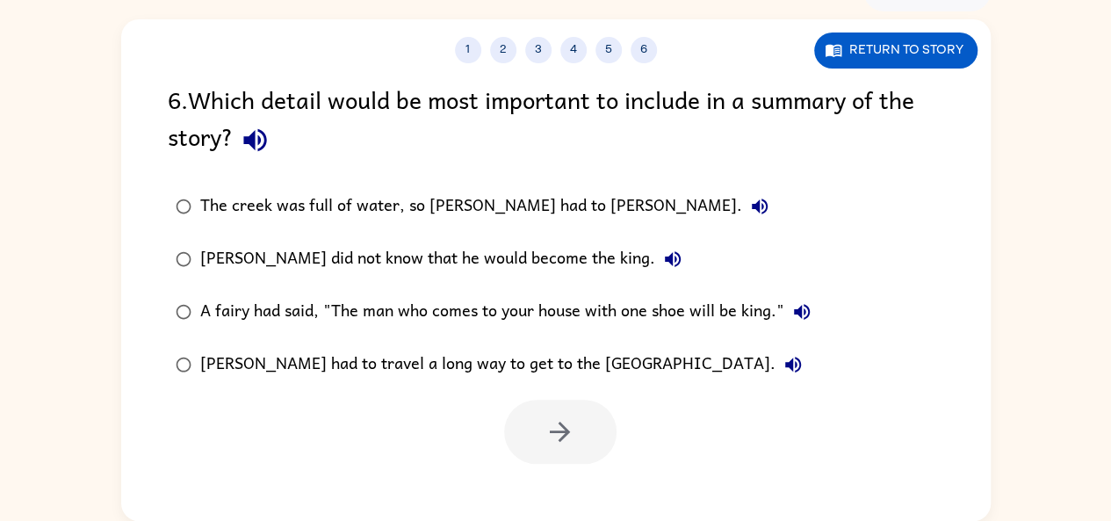
click at [250, 141] on icon "button" at bounding box center [254, 140] width 23 height 23
click at [752, 207] on icon "button" at bounding box center [760, 206] width 16 height 16
click at [655, 255] on button "[PERSON_NAME] did not know that he would become the king." at bounding box center [672, 258] width 35 height 35
click at [789, 302] on button "A fairy had said, "The man who comes to your house with one shoe will be king."" at bounding box center [801, 311] width 35 height 35
click at [782, 371] on icon "button" at bounding box center [792, 364] width 21 height 21
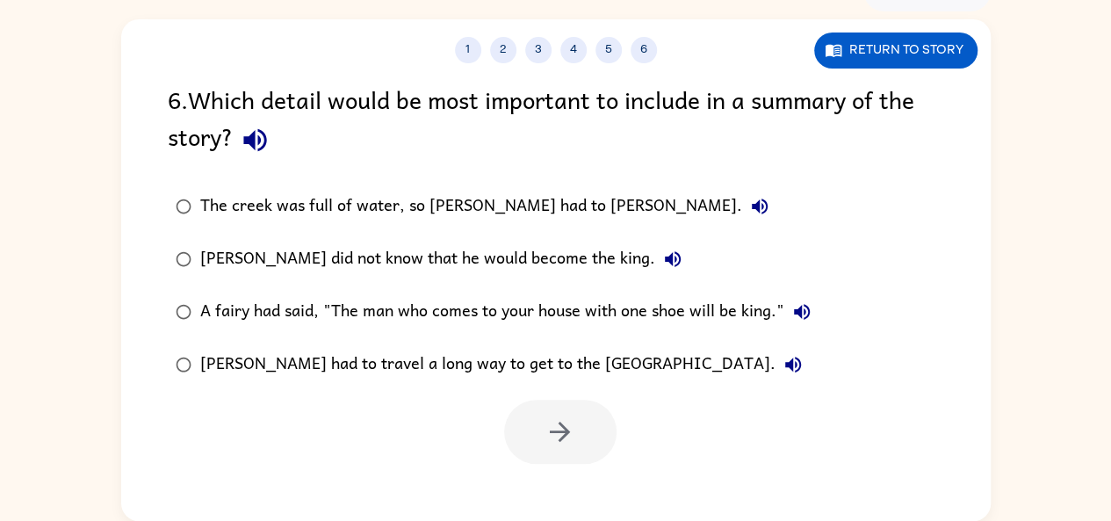
click at [183, 291] on label "A fairy had said, "The man who comes to your house with one shoe will be king."" at bounding box center [493, 311] width 670 height 53
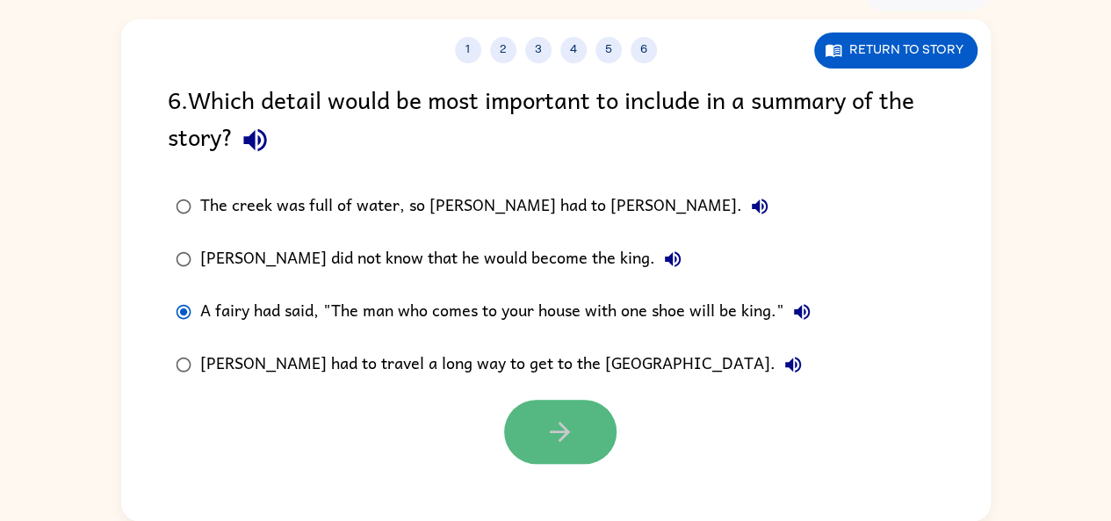
click at [544, 438] on icon "button" at bounding box center [559, 431] width 31 height 31
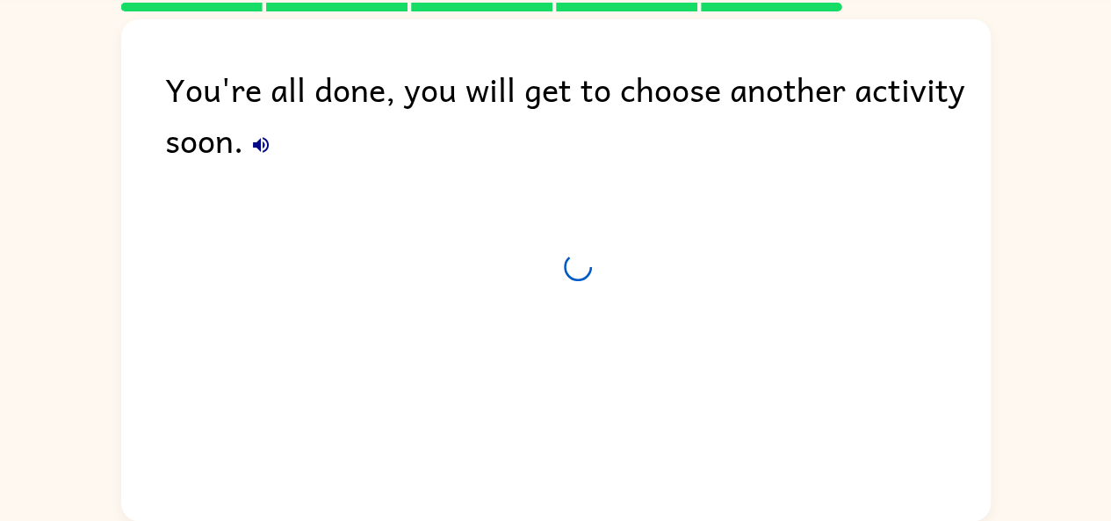
scroll to position [65, 0]
